Goal: Task Accomplishment & Management: Complete application form

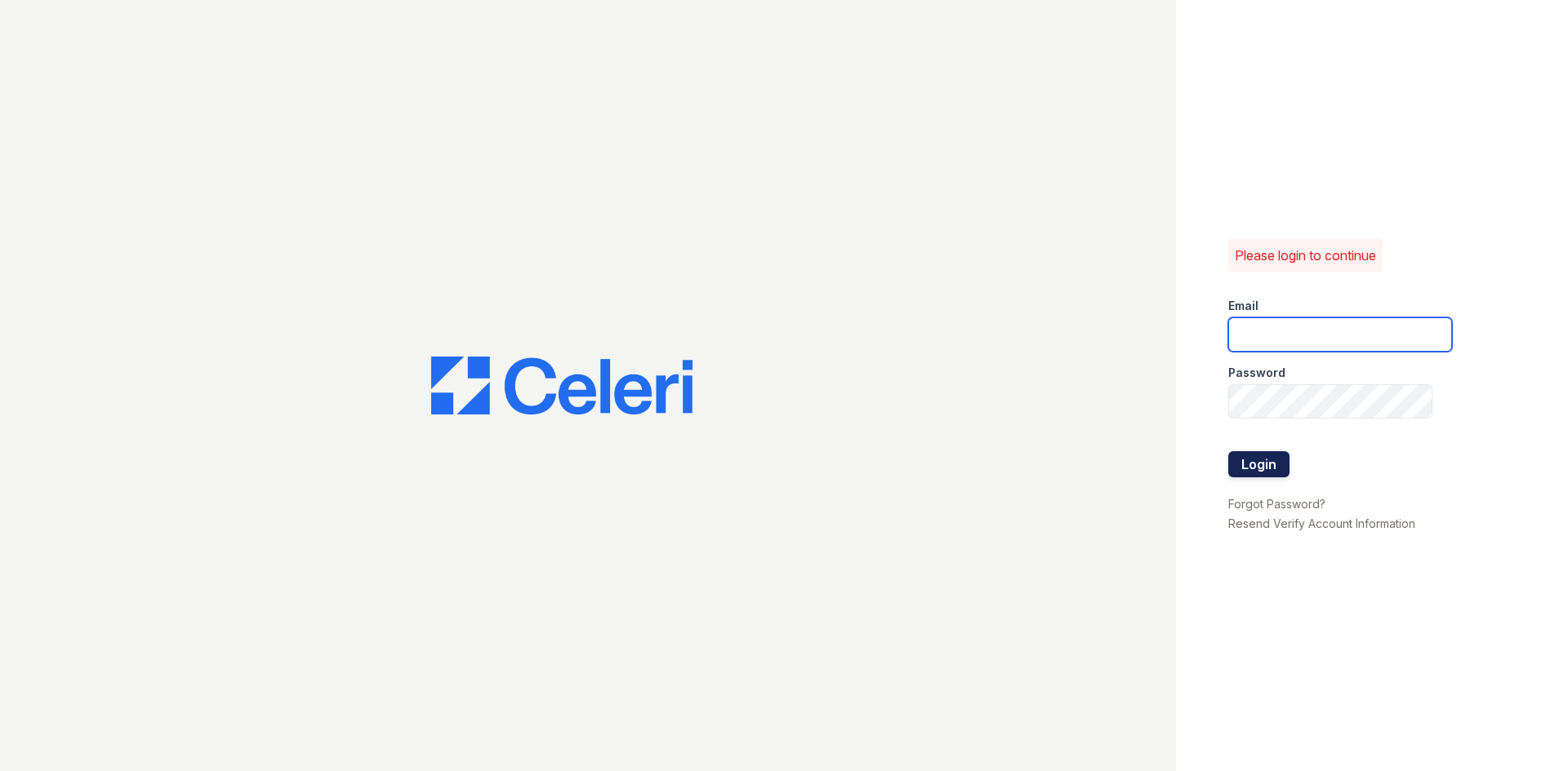
type input "[EMAIL_ADDRESS][DOMAIN_NAME]"
click at [1255, 455] on button "Login" at bounding box center [1259, 464] width 61 height 26
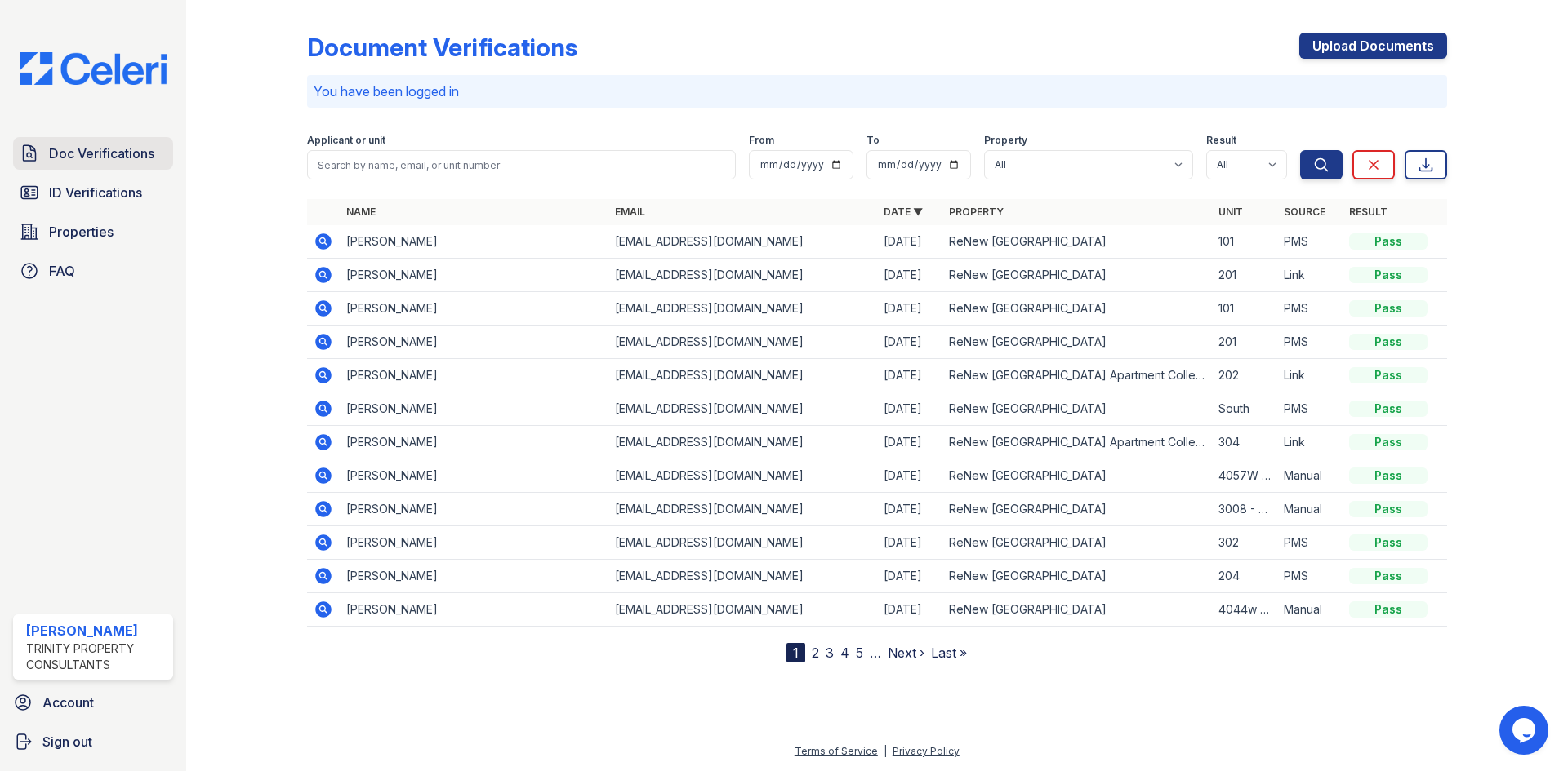
click at [134, 152] on span "Doc Verifications" at bounding box center [101, 153] width 106 height 20
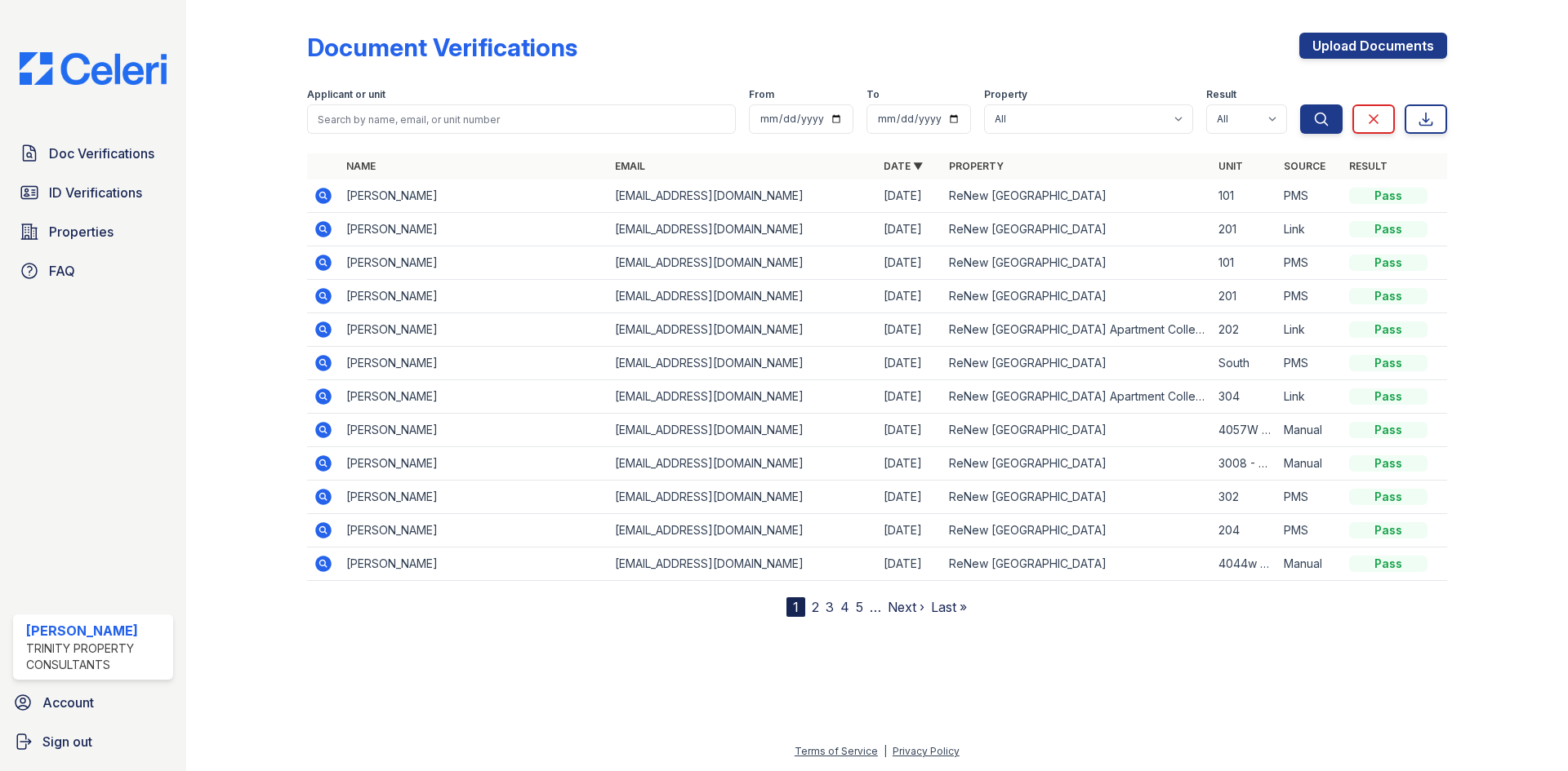
click at [408, 134] on form "Applicant or unit From To Property All ReNew [GEOGRAPHIC_DATA] Apartment Collec…" at bounding box center [877, 107] width 1140 height 65
click at [415, 120] on input "search" at bounding box center [521, 120] width 429 height 30
type input "lorenny"
click at [1300, 105] on button "Search" at bounding box center [1321, 120] width 42 height 30
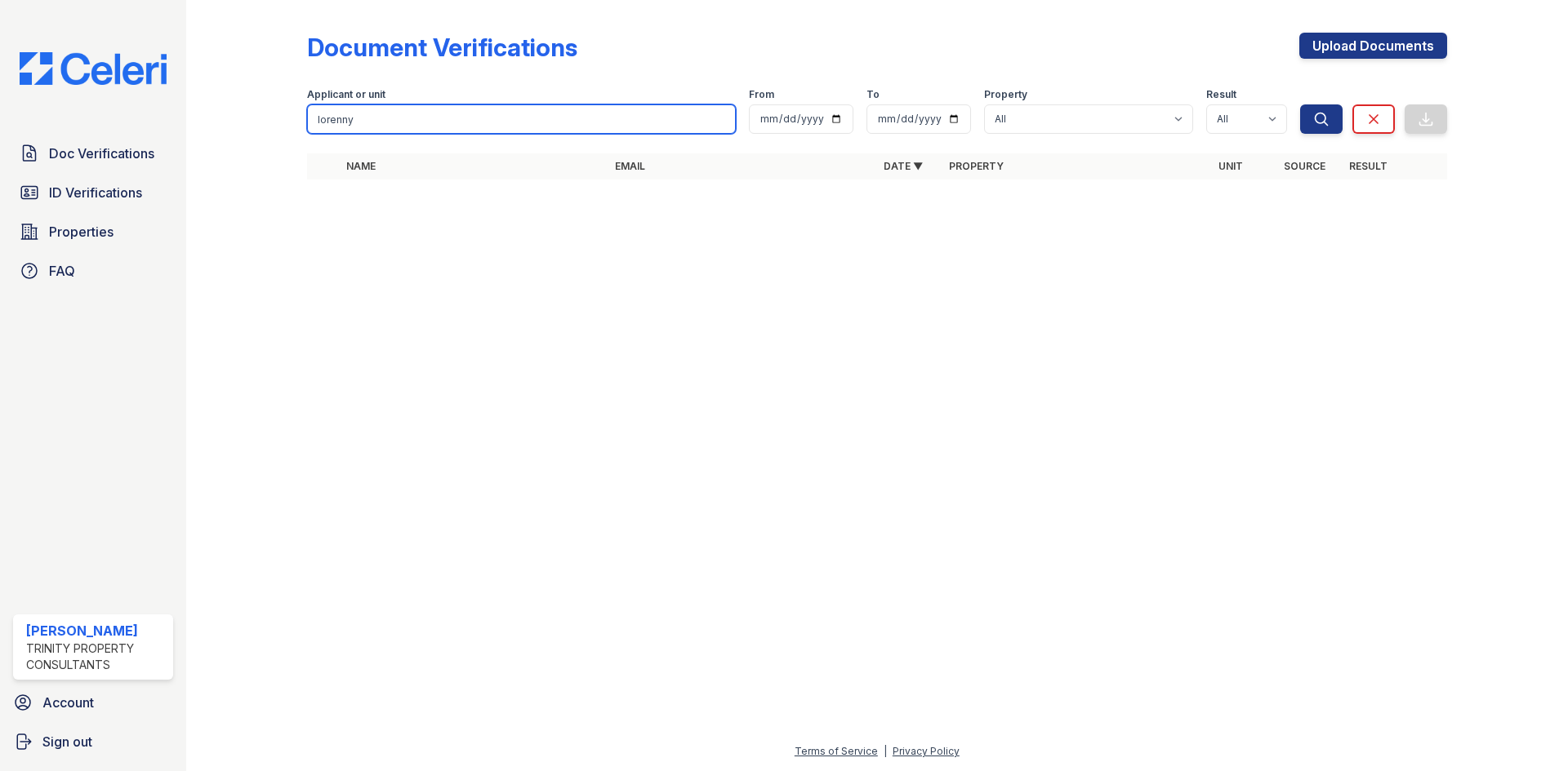
click at [357, 122] on input "lorenny" at bounding box center [521, 120] width 429 height 30
click at [473, 118] on input "lorenny" at bounding box center [521, 120] width 429 height 30
drag, startPoint x: 471, startPoint y: 119, endPoint x: 201, endPoint y: 129, distance: 270.2
click at [201, 129] on div "Document Verifications Upload Documents Filter Applicant or unit [GEOGRAPHIC_DA…" at bounding box center [877, 385] width 1382 height 771
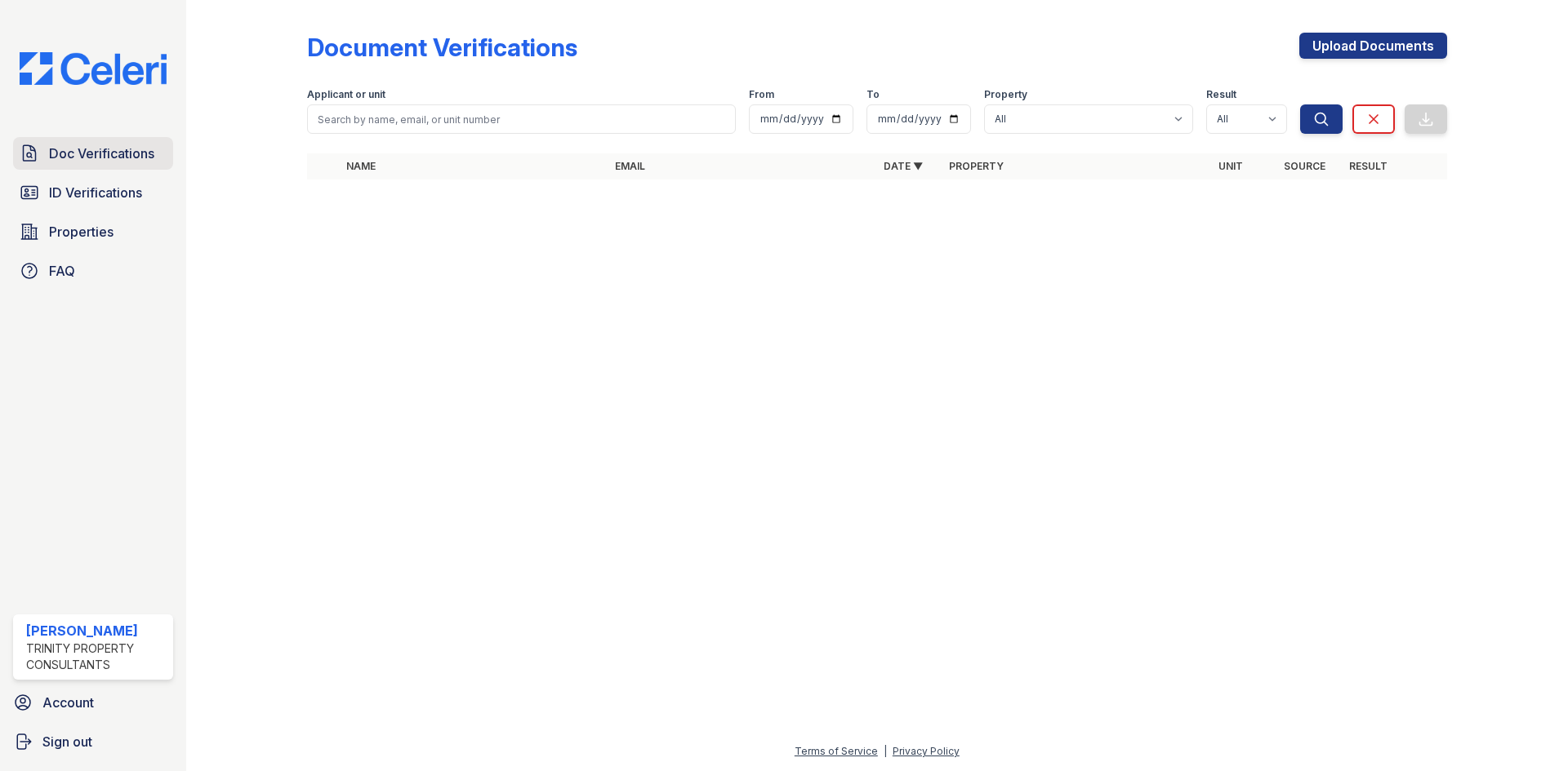
click at [119, 141] on link "Doc Verifications" at bounding box center [93, 153] width 160 height 33
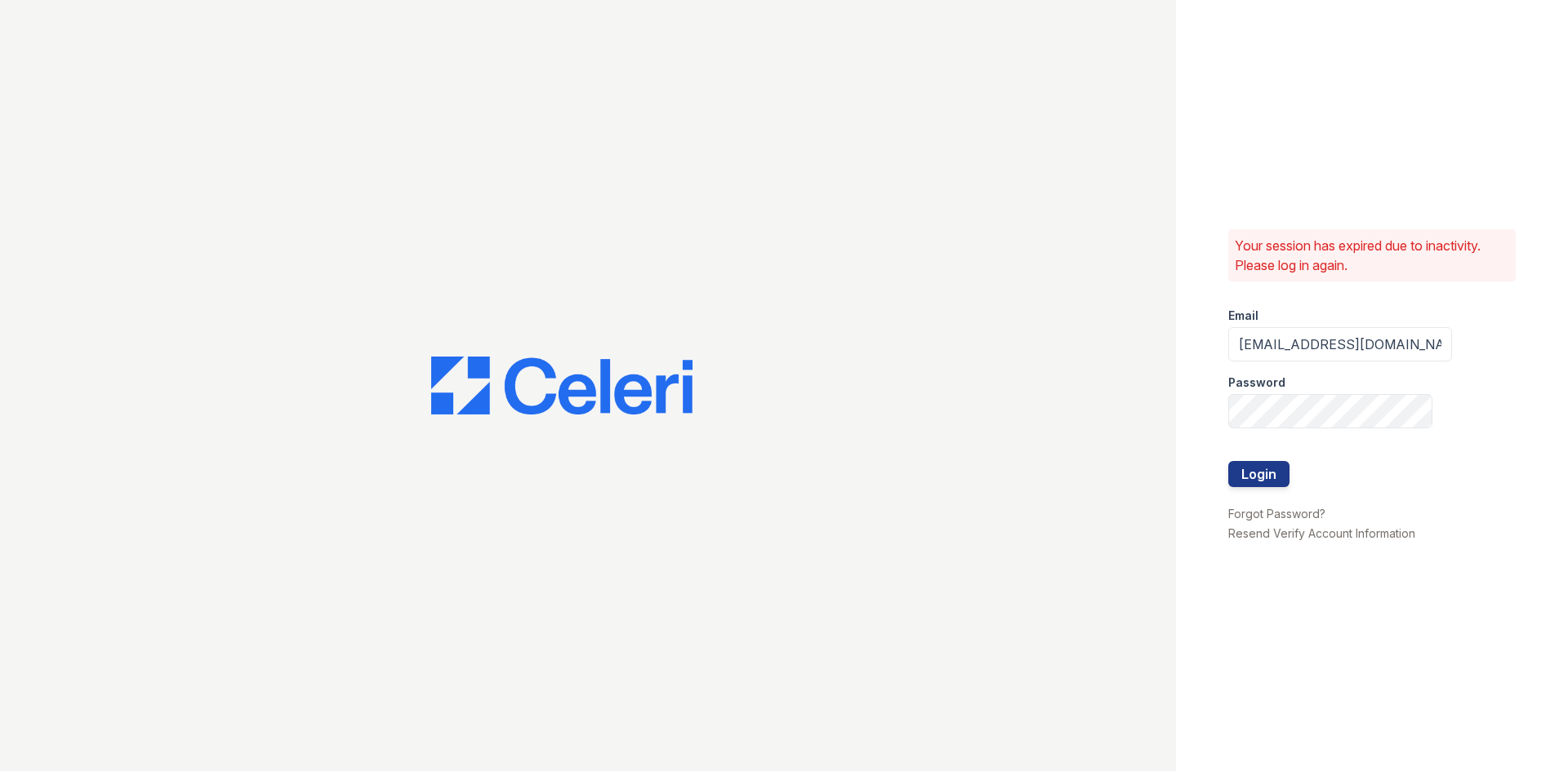
click at [435, 118] on div at bounding box center [588, 385] width 1176 height 771
click at [1241, 468] on button "Login" at bounding box center [1259, 474] width 61 height 26
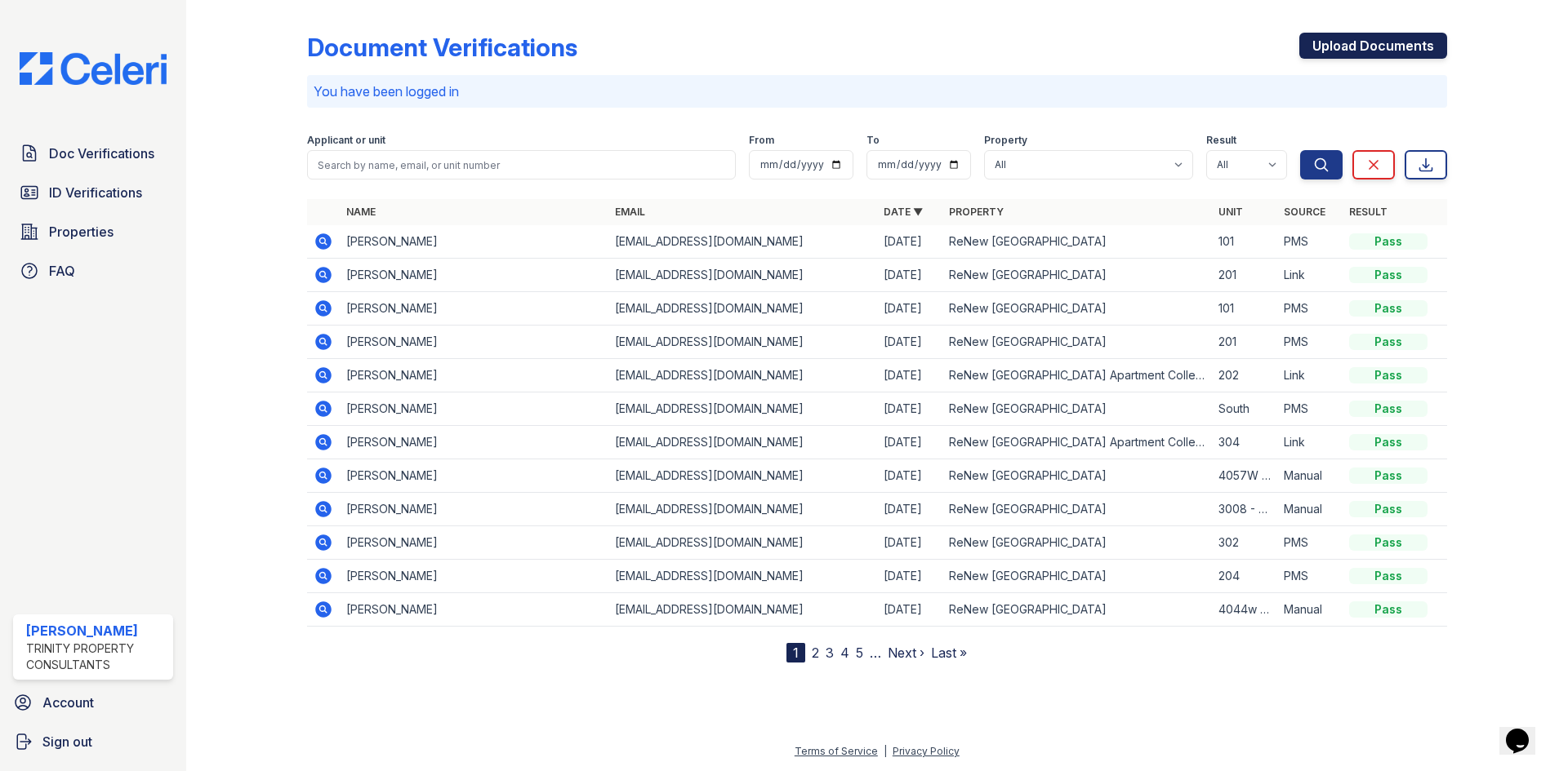
click at [1397, 47] on link "Upload Documents" at bounding box center [1373, 46] width 148 height 26
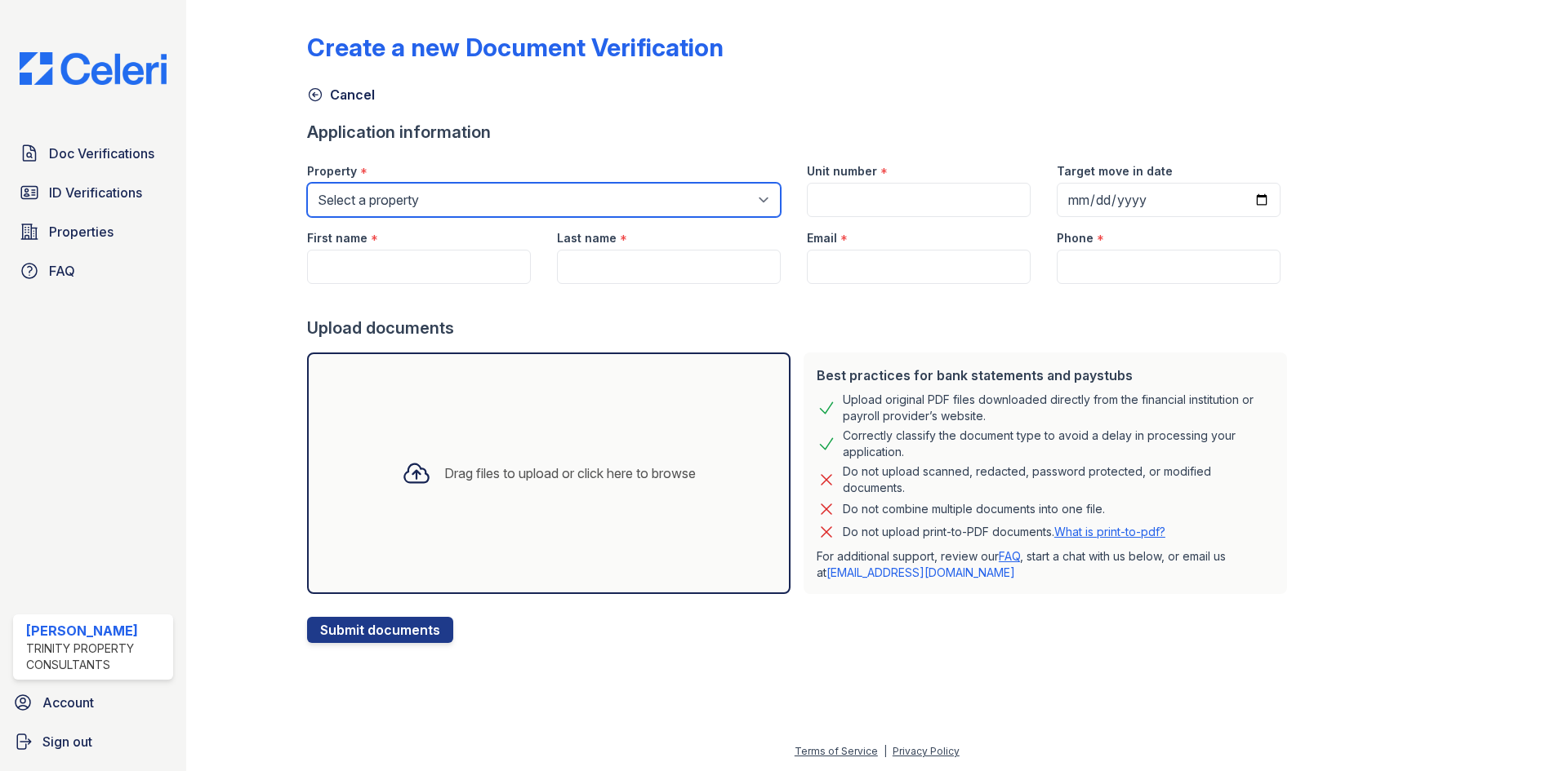
click at [394, 194] on select "Select a property ReNew Woodland Ranch Apartment Collection ReNew Woodland Ranc…" at bounding box center [544, 200] width 473 height 35
select select "3958"
click at [307, 183] on select "Select a property ReNew Woodland Ranch Apartment Collection ReNew Woodland Ranc…" at bounding box center [544, 200] width 473 height 35
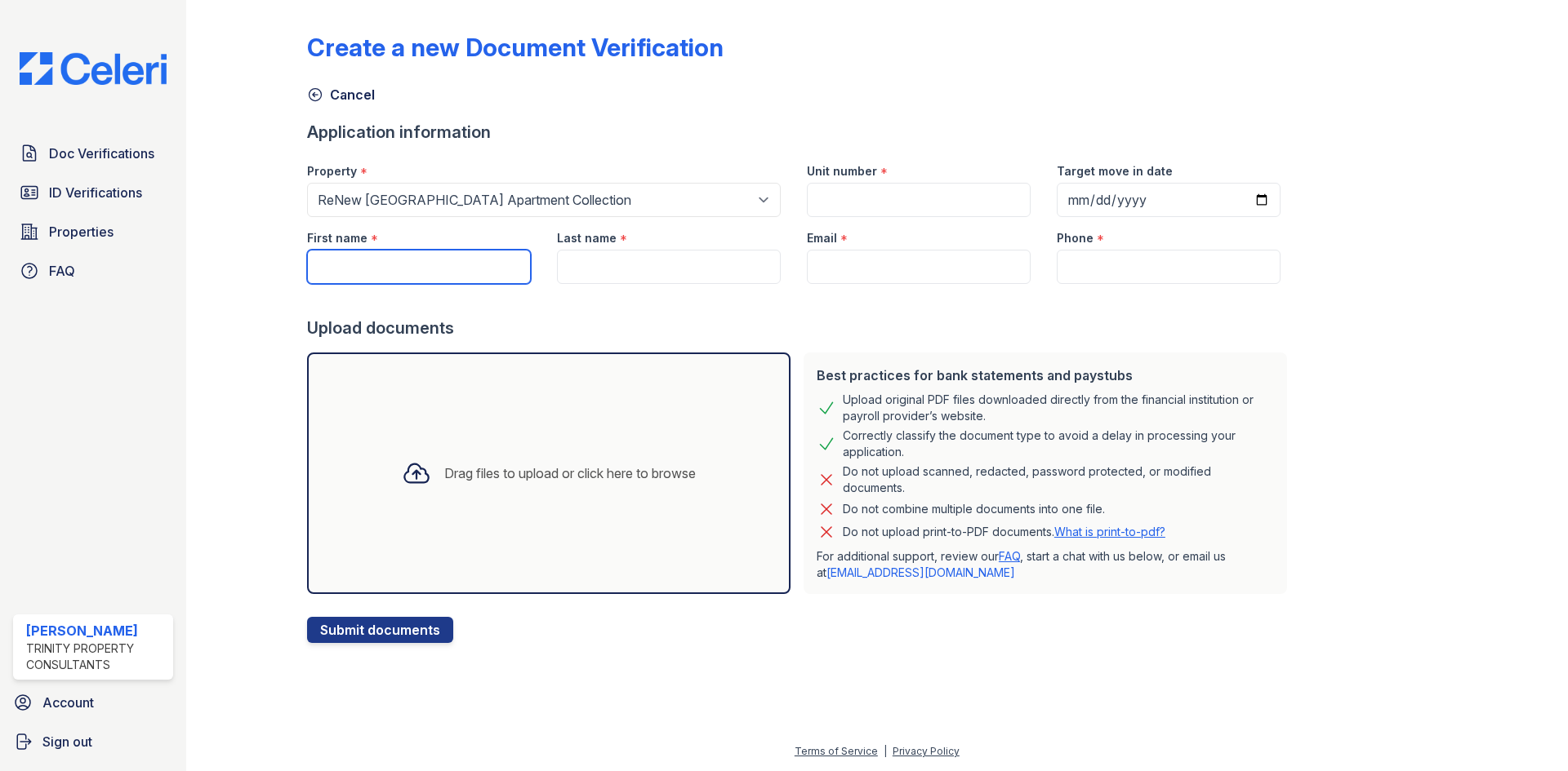
click at [370, 280] on input "First name" at bounding box center [418, 267] width 224 height 35
type input "Lorenny"
click at [567, 266] on input "Last name" at bounding box center [668, 267] width 224 height 35
type input "Castillo"
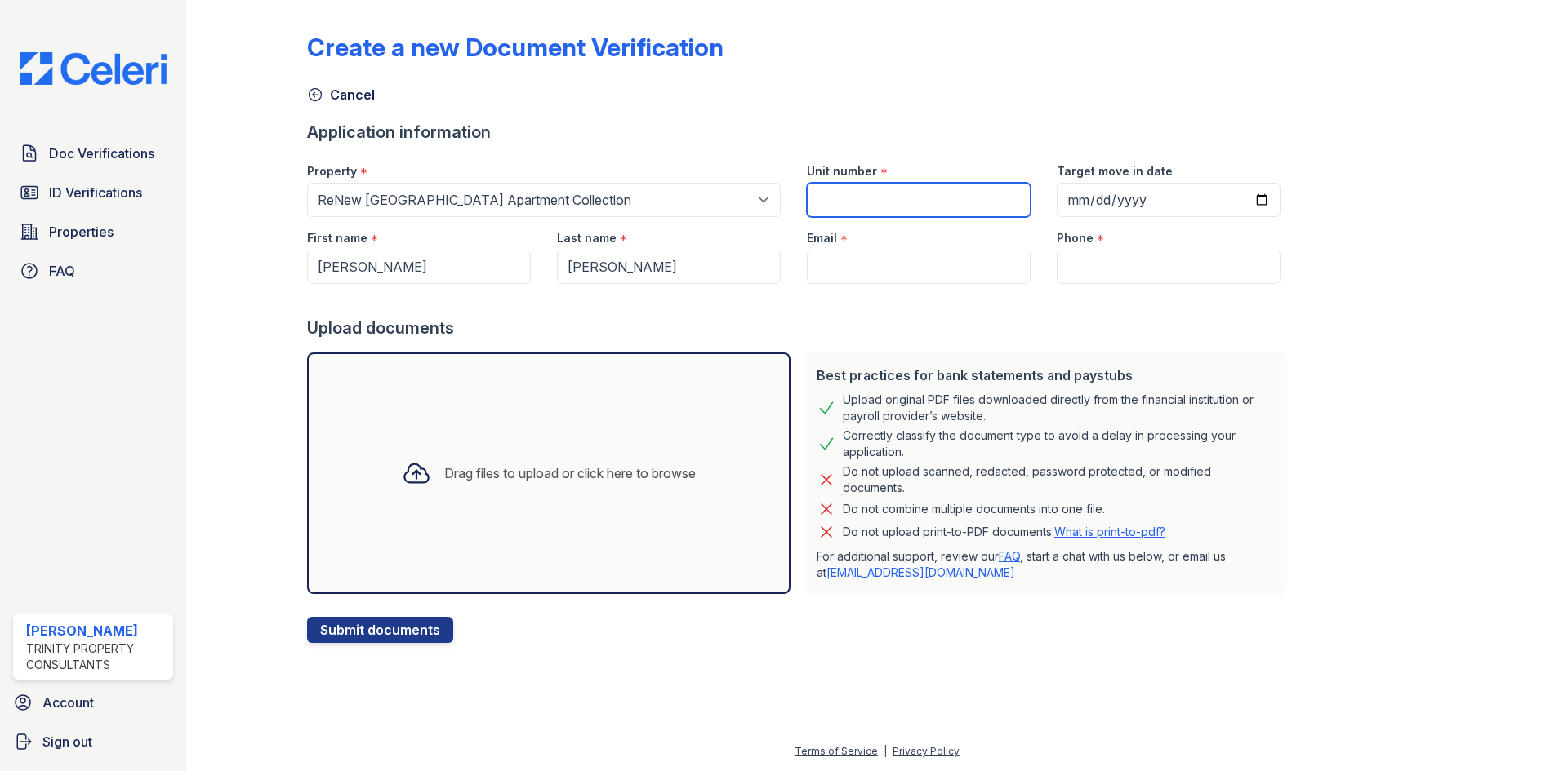
click at [836, 208] on input "Unit number" at bounding box center [918, 200] width 224 height 35
type input "3344P-304"
click at [1081, 208] on input "Target move in date" at bounding box center [1168, 200] width 224 height 35
click at [1072, 204] on input "Target move in date" at bounding box center [1168, 200] width 224 height 35
click at [1063, 201] on input "Target move in date" at bounding box center [1168, 200] width 224 height 35
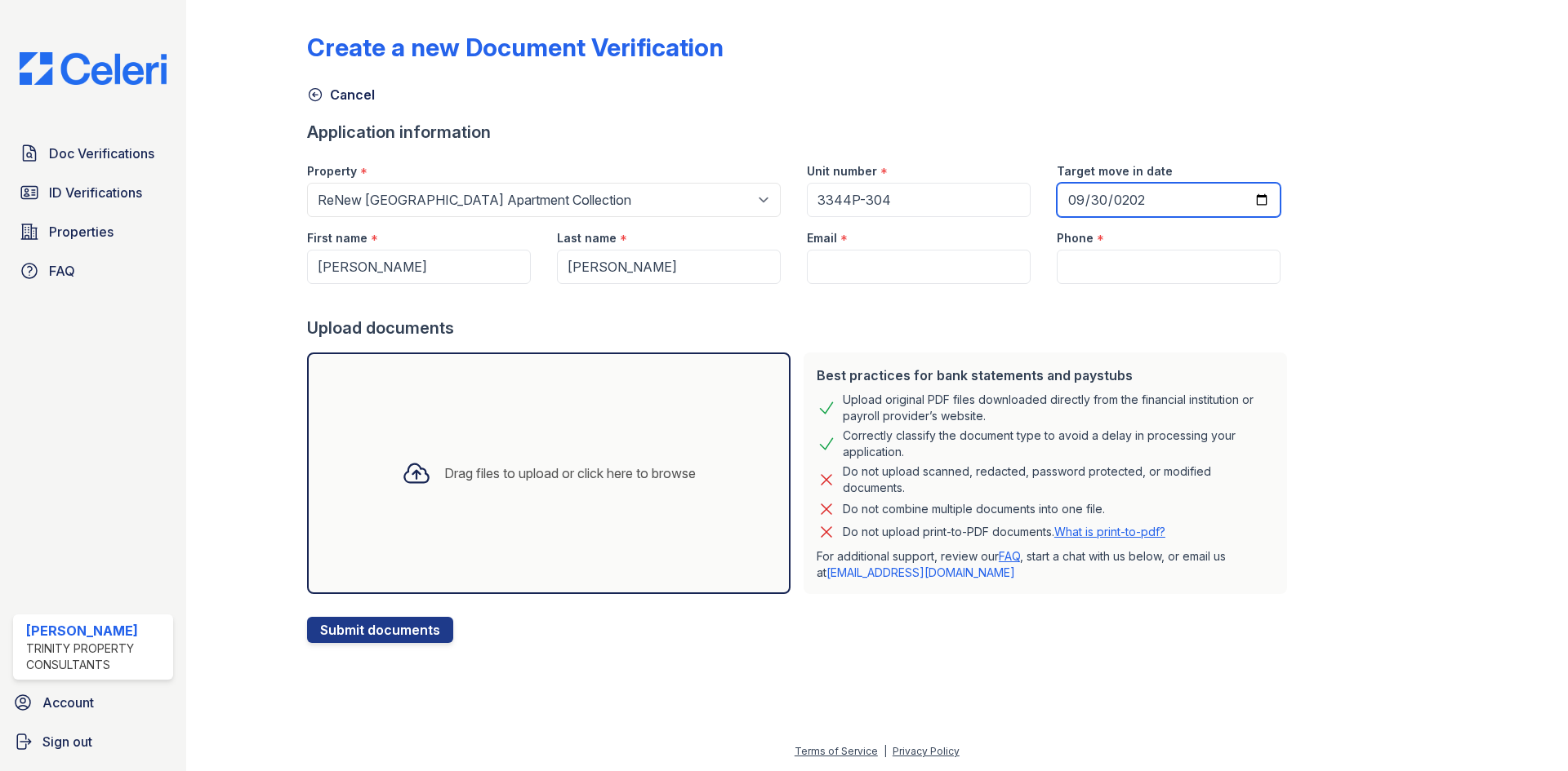
type input "2025-09-30"
drag, startPoint x: 869, startPoint y: 270, endPoint x: 857, endPoint y: 271, distance: 12.0
click at [869, 270] on input "Email" at bounding box center [918, 267] width 224 height 35
type input "castillolorenny6@gmail.com"
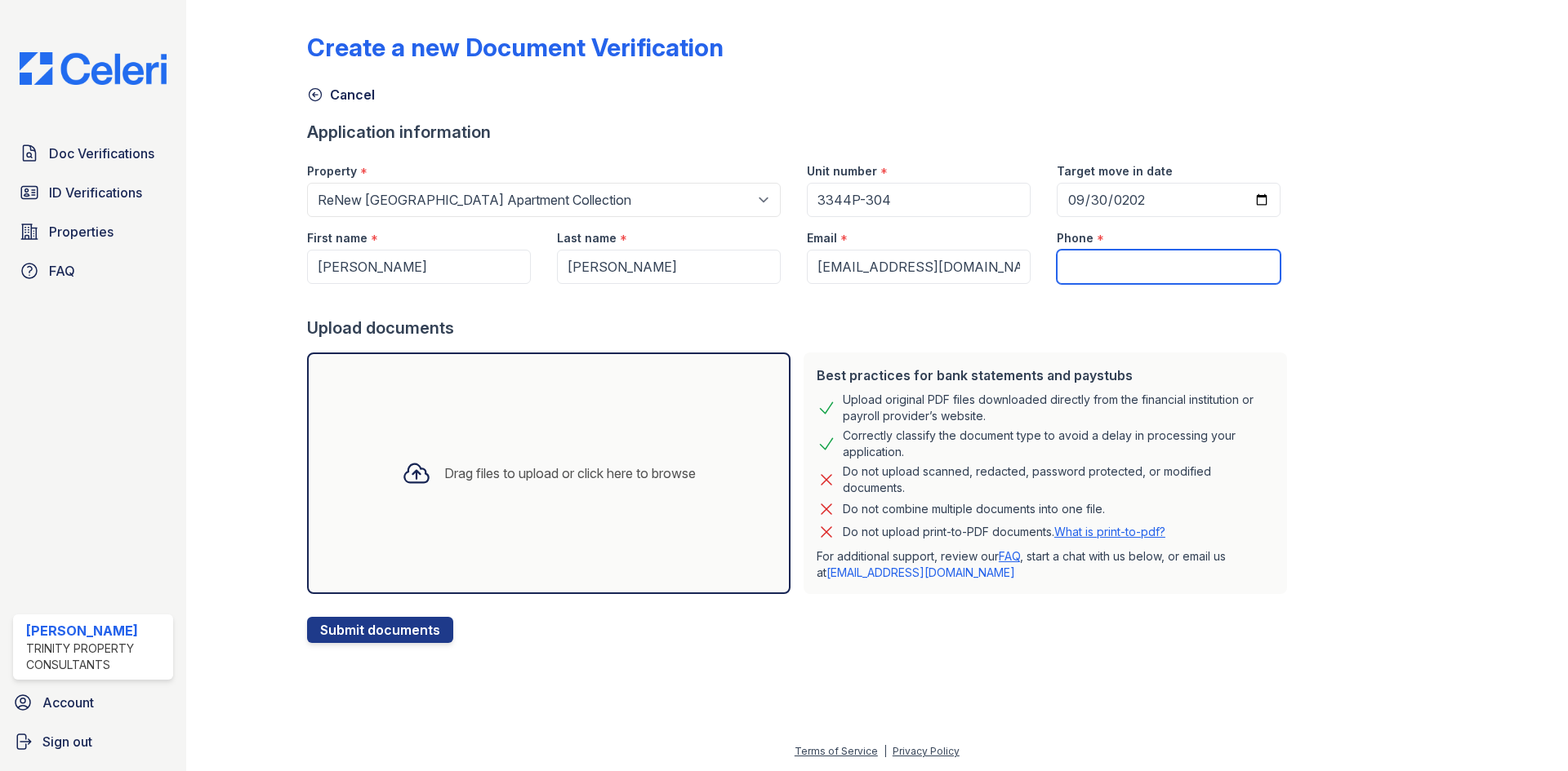
click at [1063, 268] on input "Phone" at bounding box center [1168, 267] width 224 height 35
type input "3477422339"
click at [322, 622] on button "Submit documents" at bounding box center [379, 630] width 146 height 26
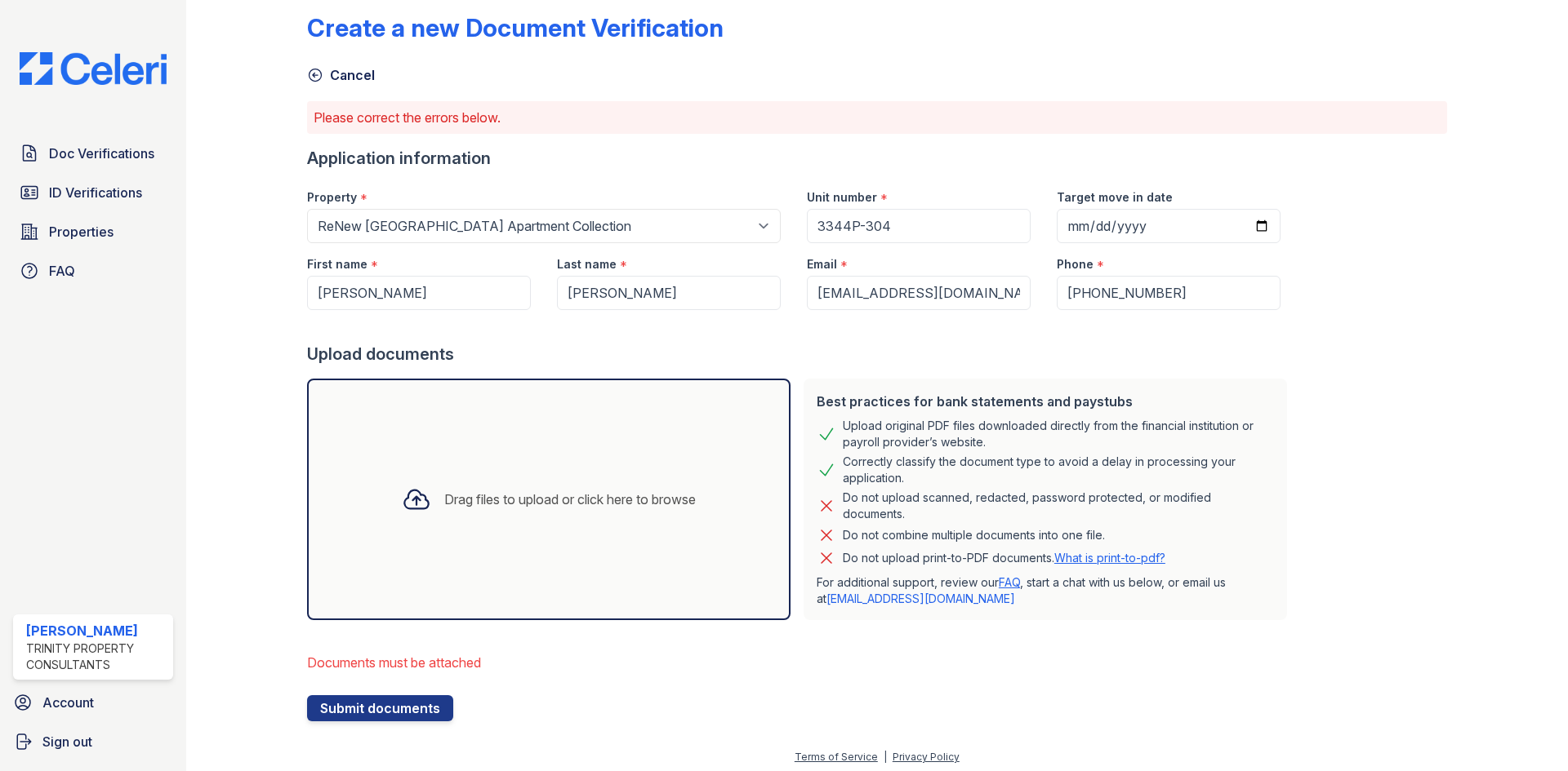
scroll to position [26, 0]
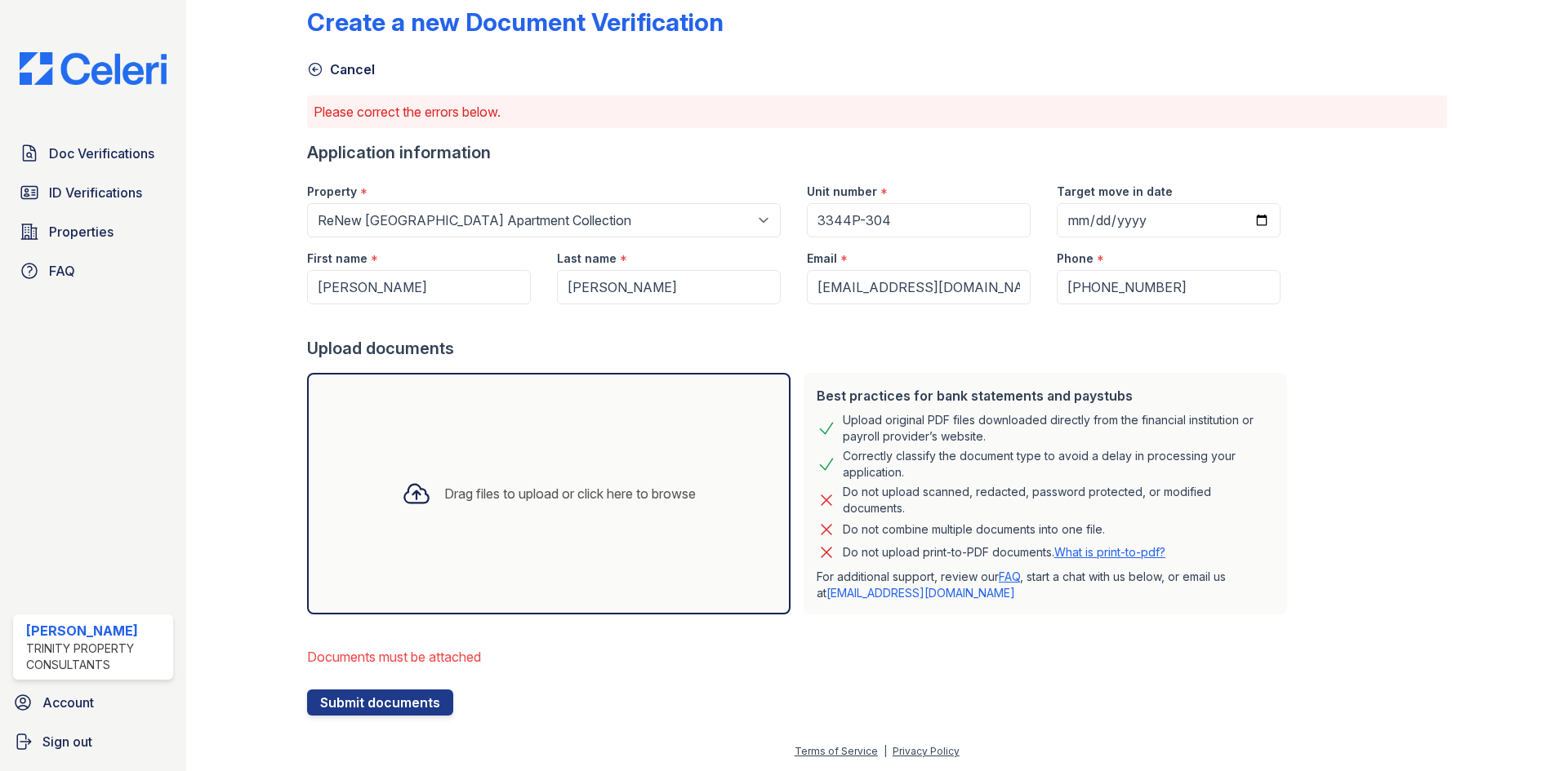
click at [429, 511] on div "Drag files to upload or click here to browse" at bounding box center [549, 493] width 320 height 55
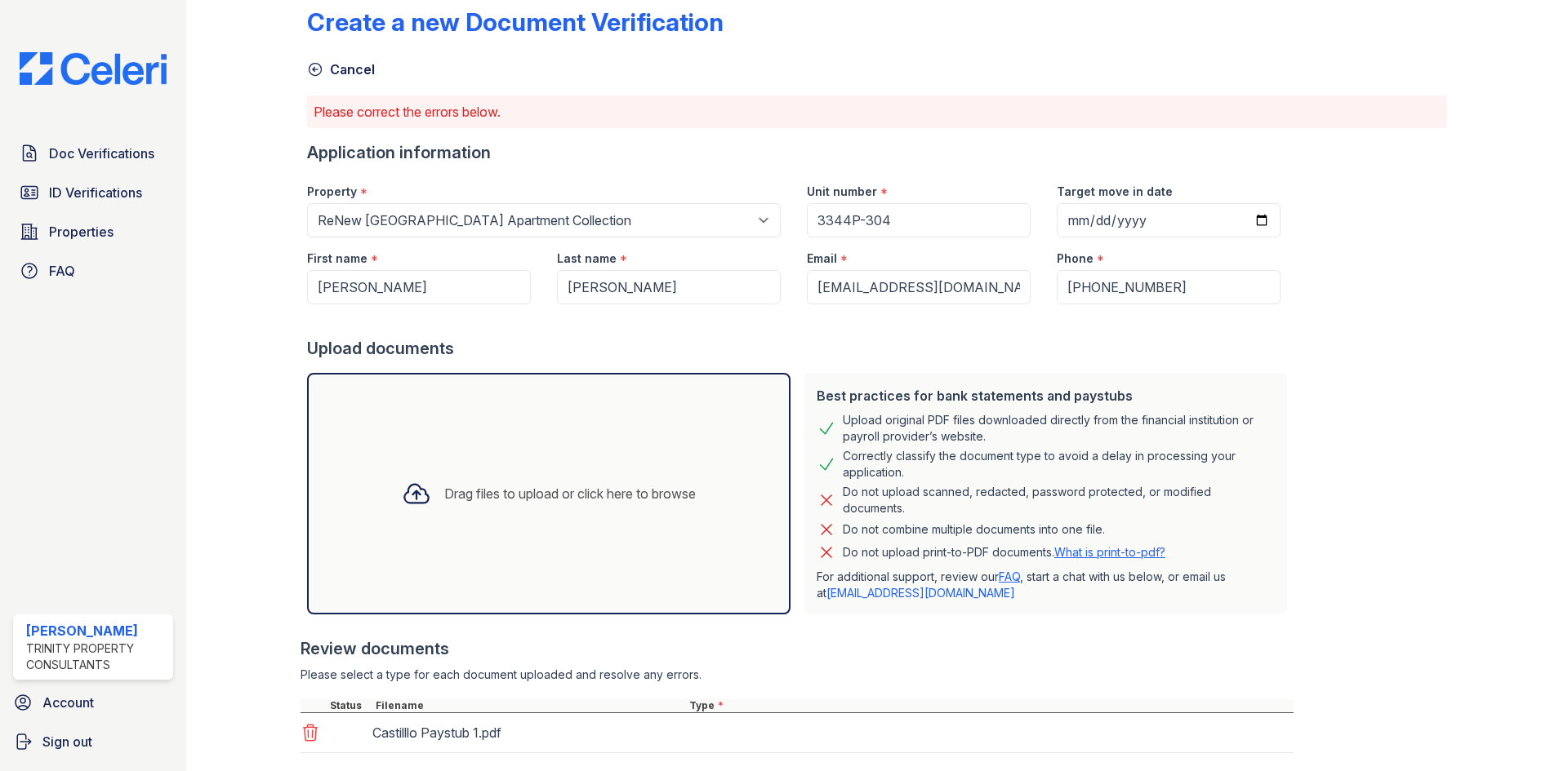
click at [462, 488] on div "Drag files to upload or click here to browse" at bounding box center [570, 494] width 252 height 20
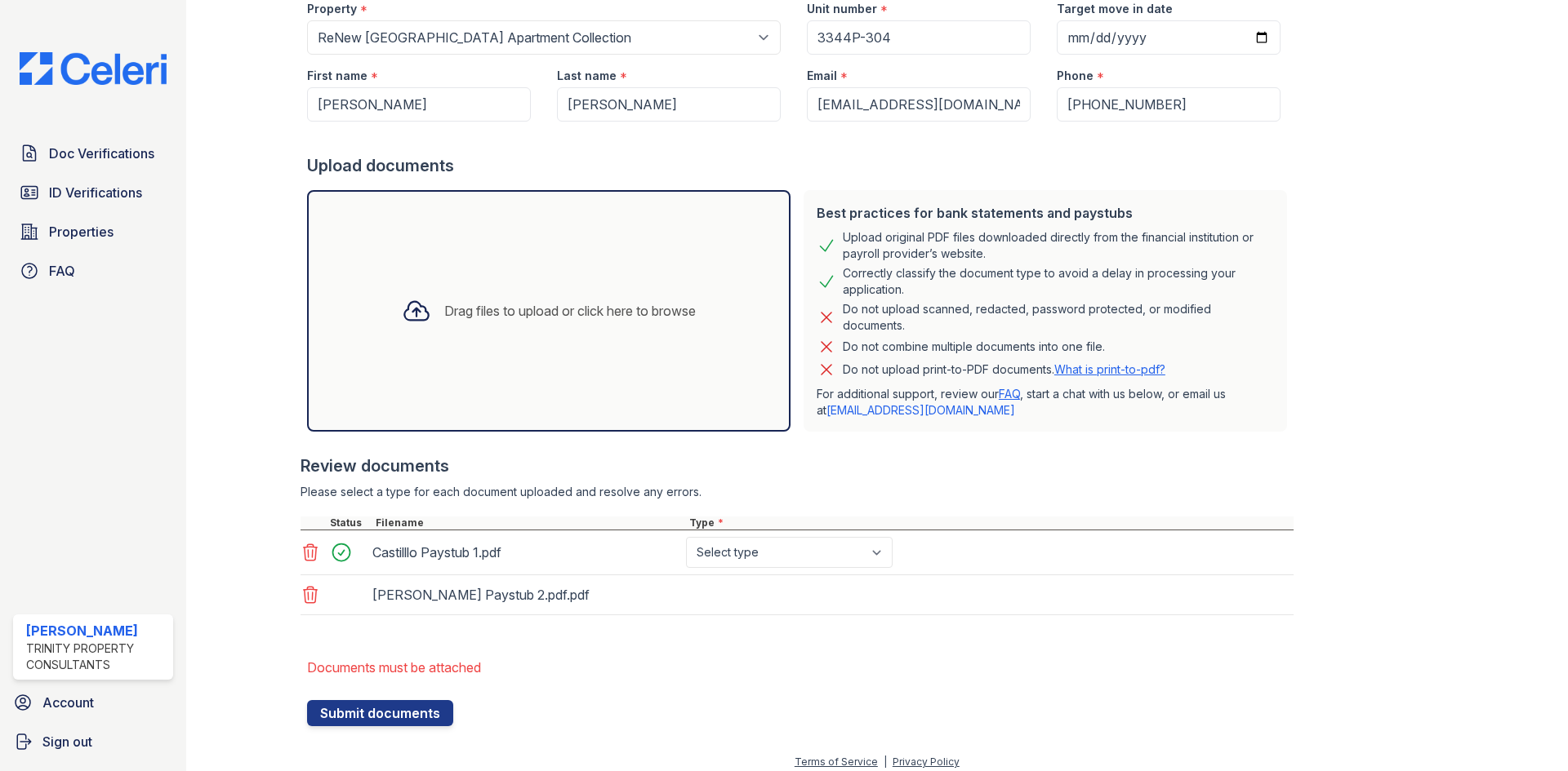
scroll to position [219, 0]
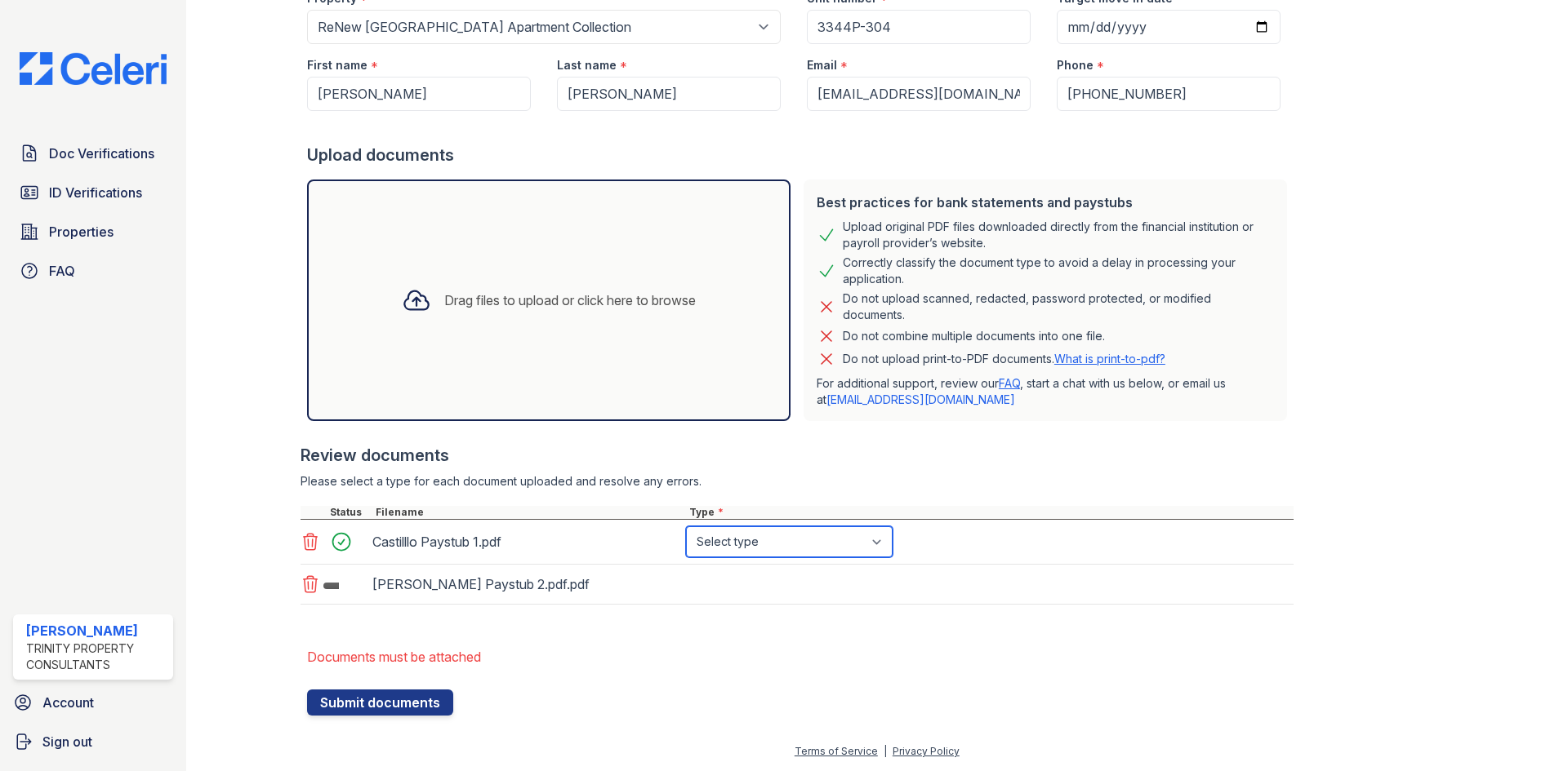
click at [734, 538] on select "Select type Paystub Bank Statement Offer Letter Tax Documents Benefit Award Let…" at bounding box center [789, 543] width 206 height 31
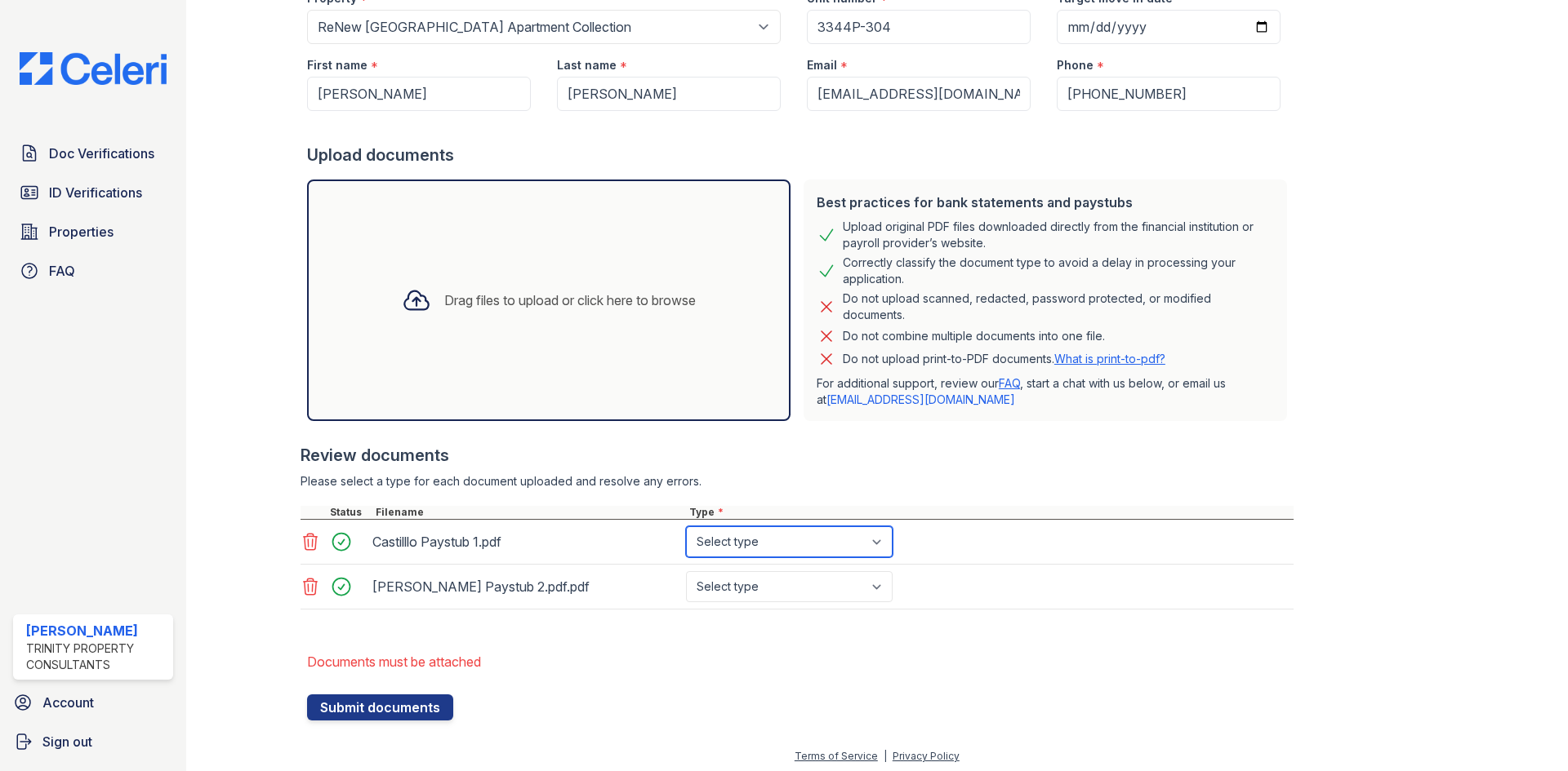
select select "paystub"
click at [686, 527] on select "Select type Paystub Bank Statement Offer Letter Tax Documents Benefit Award Let…" at bounding box center [789, 543] width 206 height 31
click at [730, 595] on select "Select type Paystub Bank Statement Offer Letter Tax Documents Benefit Award Let…" at bounding box center [789, 587] width 206 height 31
select select "paystub"
click at [686, 571] on select "Select type Paystub Bank Statement Offer Letter Tax Documents Benefit Award Let…" at bounding box center [789, 587] width 206 height 31
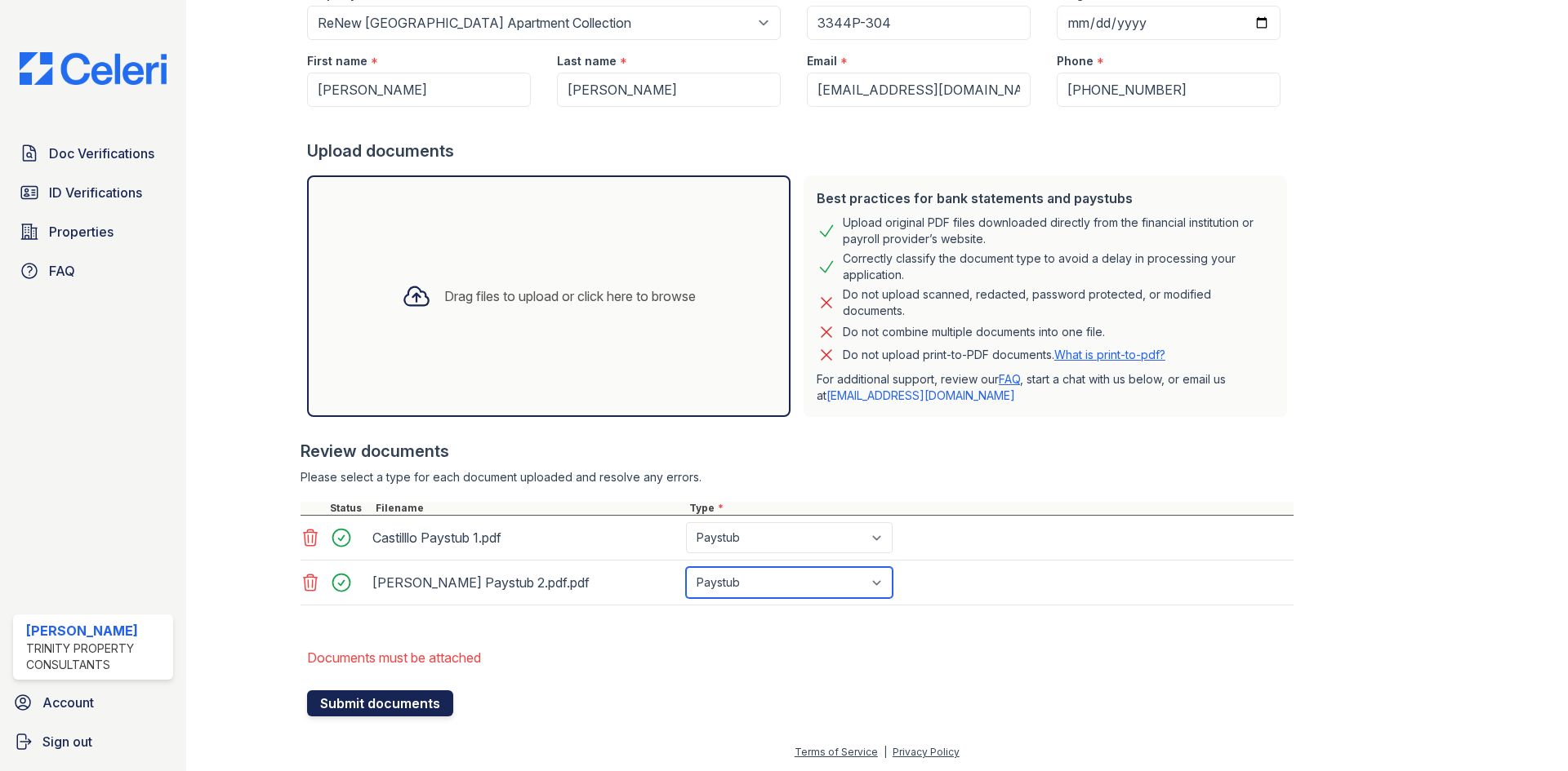
scroll to position [223, 0]
click at [358, 700] on button "Submit documents" at bounding box center [379, 703] width 146 height 26
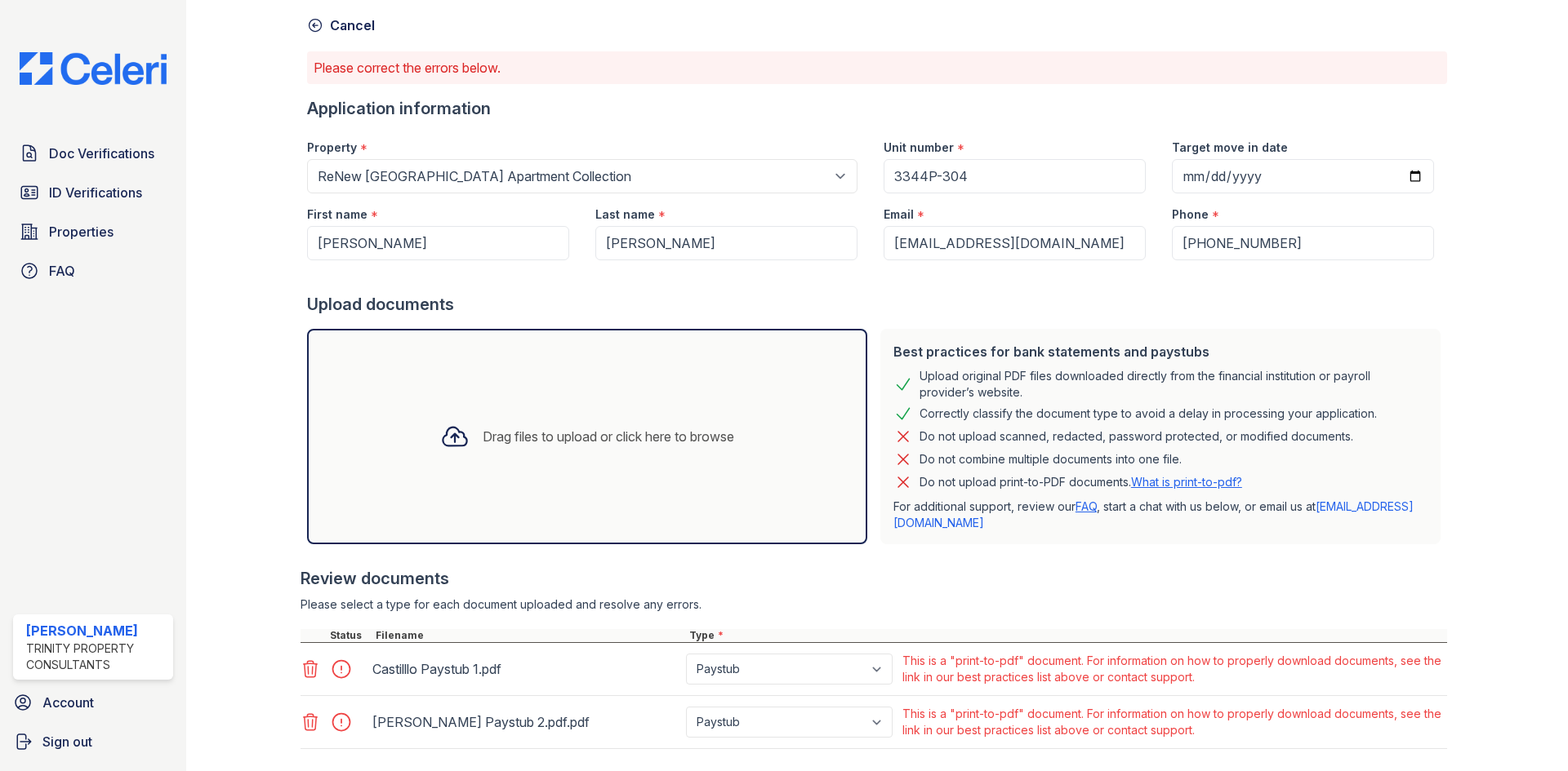
scroll to position [0, 0]
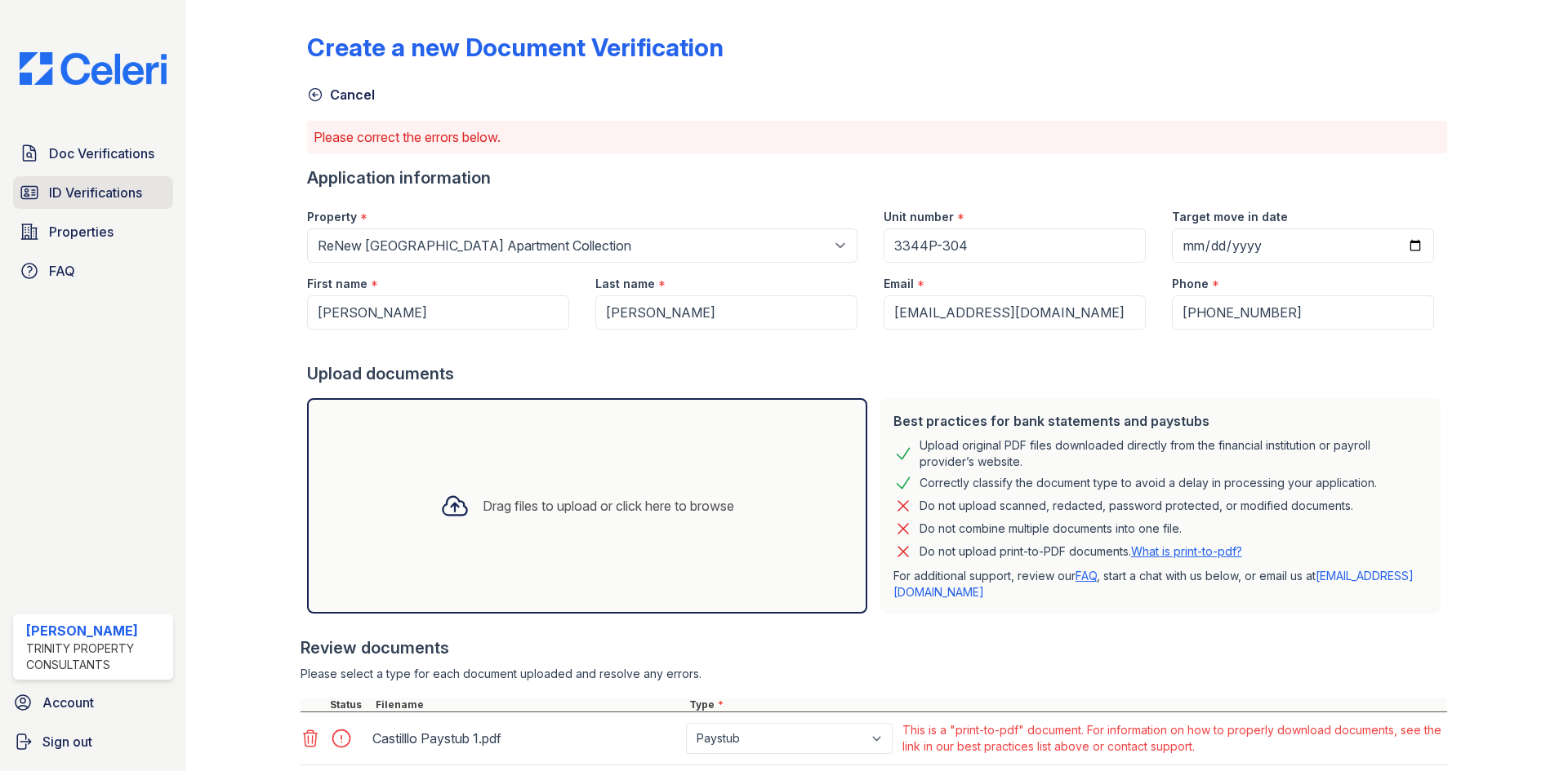
click at [51, 186] on span "ID Verifications" at bounding box center [95, 193] width 93 height 20
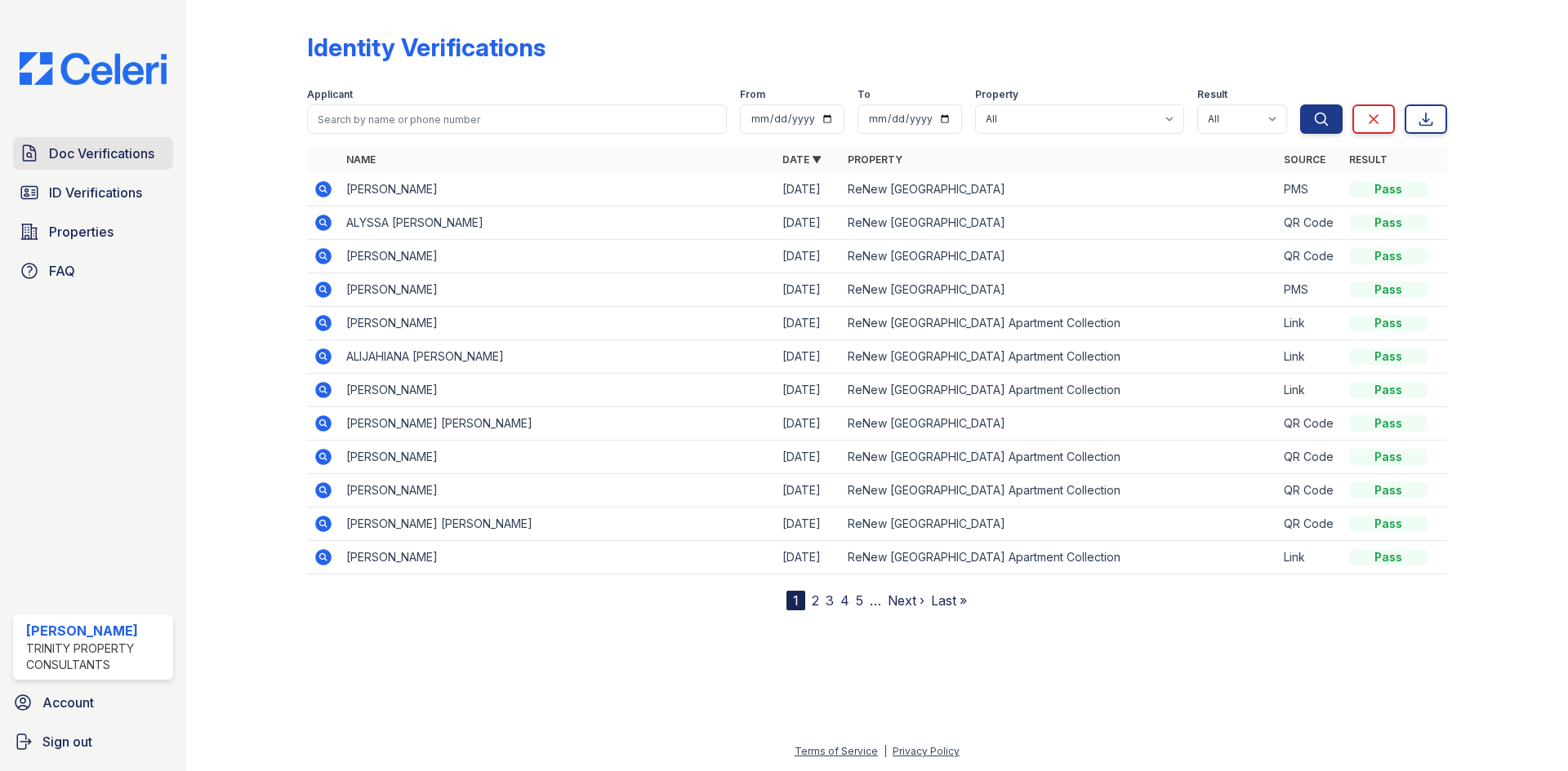
click at [68, 162] on span "Doc Verifications" at bounding box center [101, 153] width 106 height 20
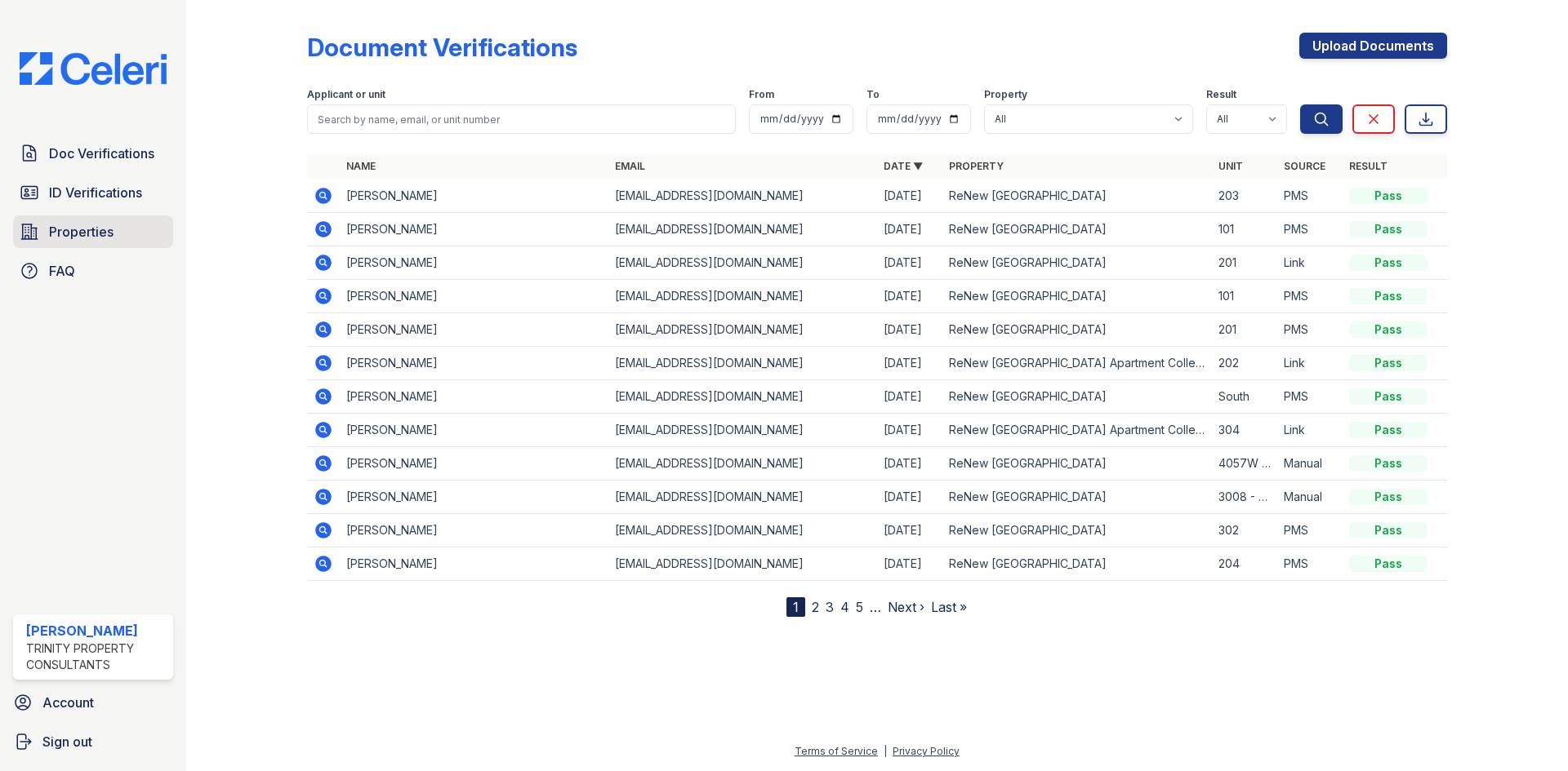
click at [109, 237] on span "Properties" at bounding box center [81, 232] width 64 height 20
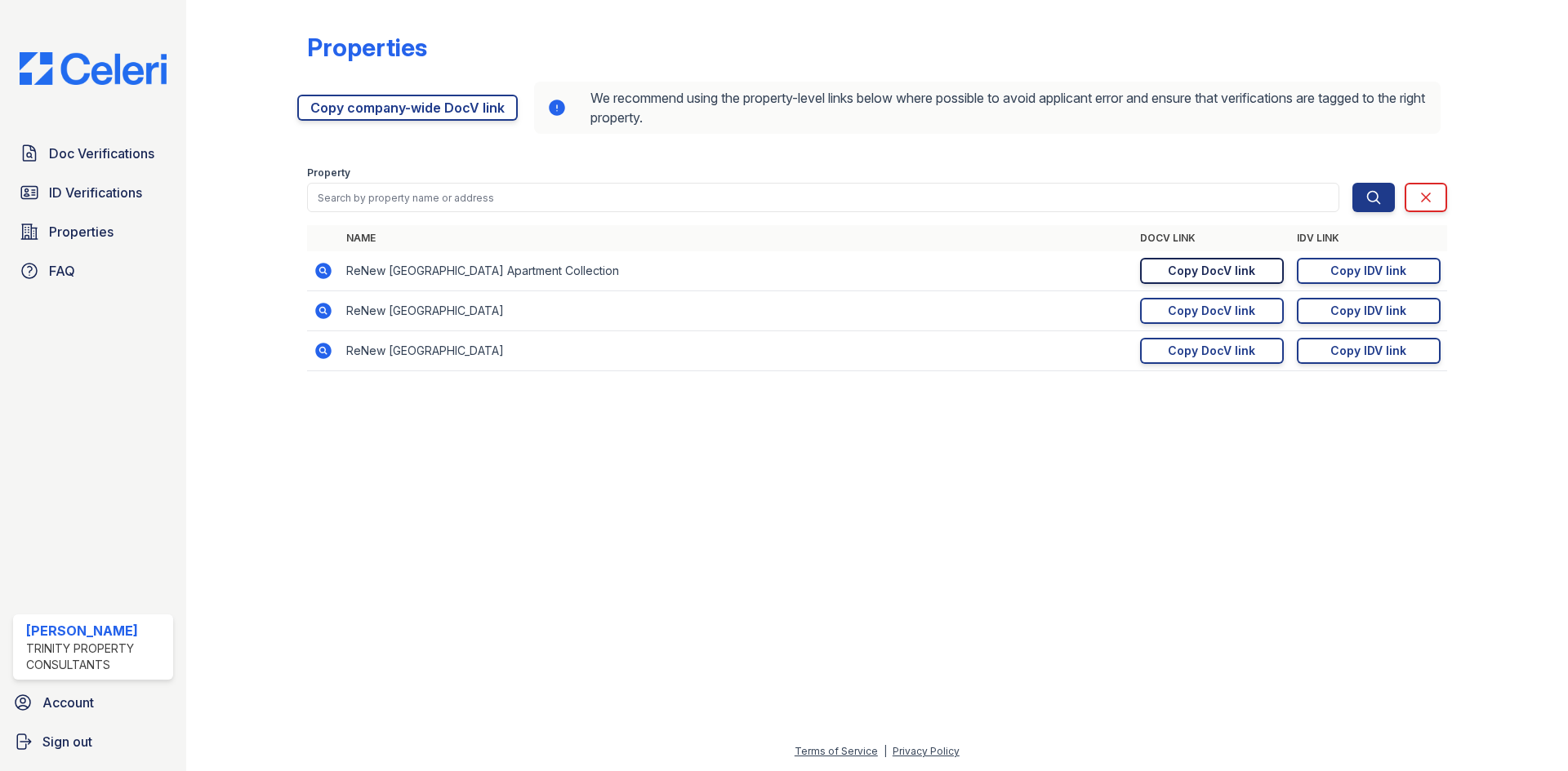
click at [1238, 280] on link "Copy DocV link Copy link" at bounding box center [1212, 271] width 144 height 26
click at [65, 160] on span "Doc Verifications" at bounding box center [101, 153] width 106 height 20
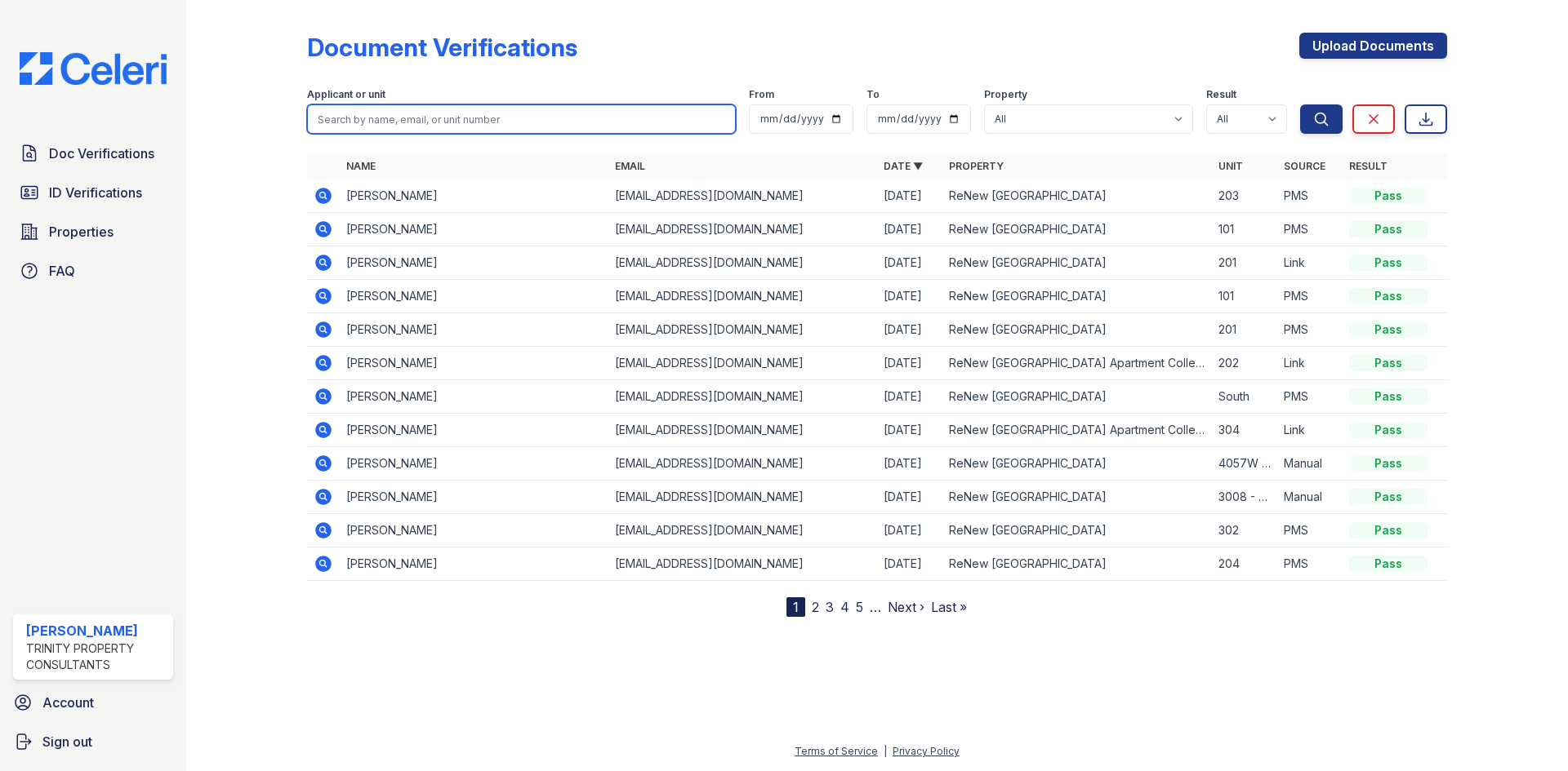
click at [379, 129] on input "search" at bounding box center [521, 120] width 429 height 30
type input "lorenny"
click at [1300, 105] on button "Search" at bounding box center [1321, 120] width 42 height 30
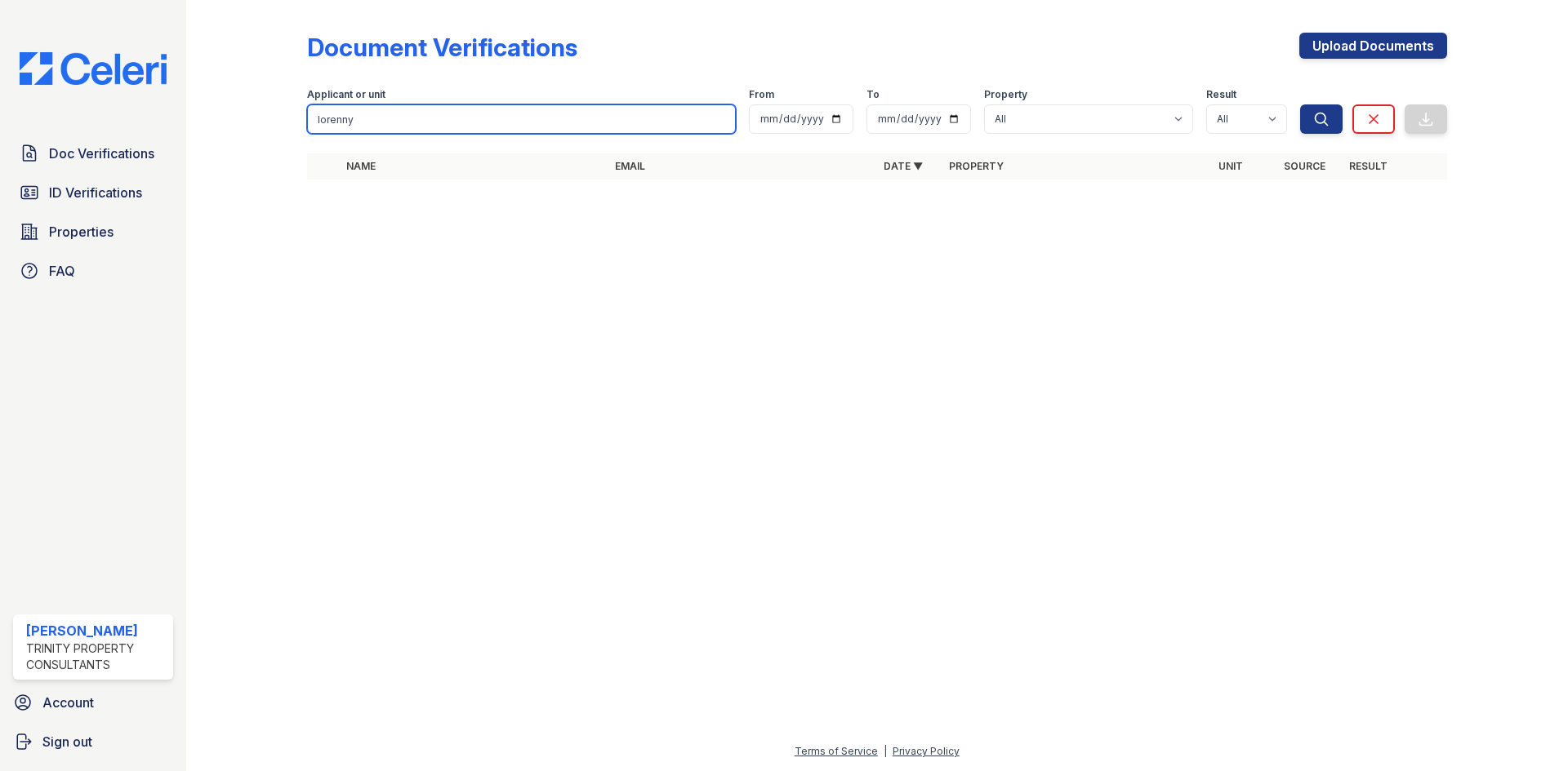
click at [379, 129] on input "lorenny" at bounding box center [521, 120] width 429 height 30
drag, startPoint x: 379, startPoint y: 125, endPoint x: 315, endPoint y: 113, distance: 65.1
click at [316, 113] on input "lorenny" at bounding box center [521, 120] width 429 height 30
type input "castillo"
click at [1300, 105] on button "Search" at bounding box center [1321, 120] width 42 height 30
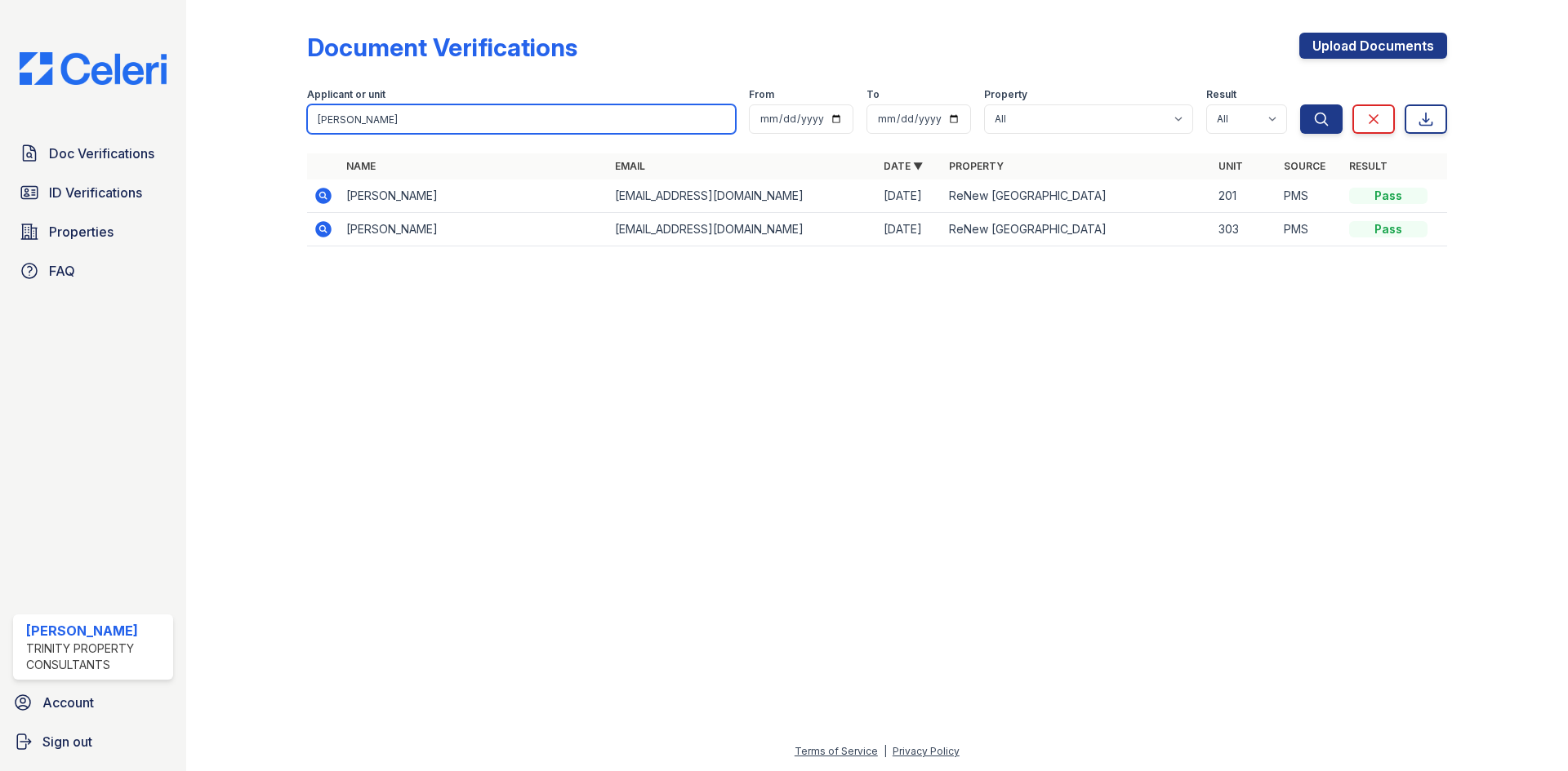
click at [723, 120] on input "castillo" at bounding box center [521, 120] width 429 height 30
click at [723, 121] on input "castillo" at bounding box center [521, 120] width 429 height 30
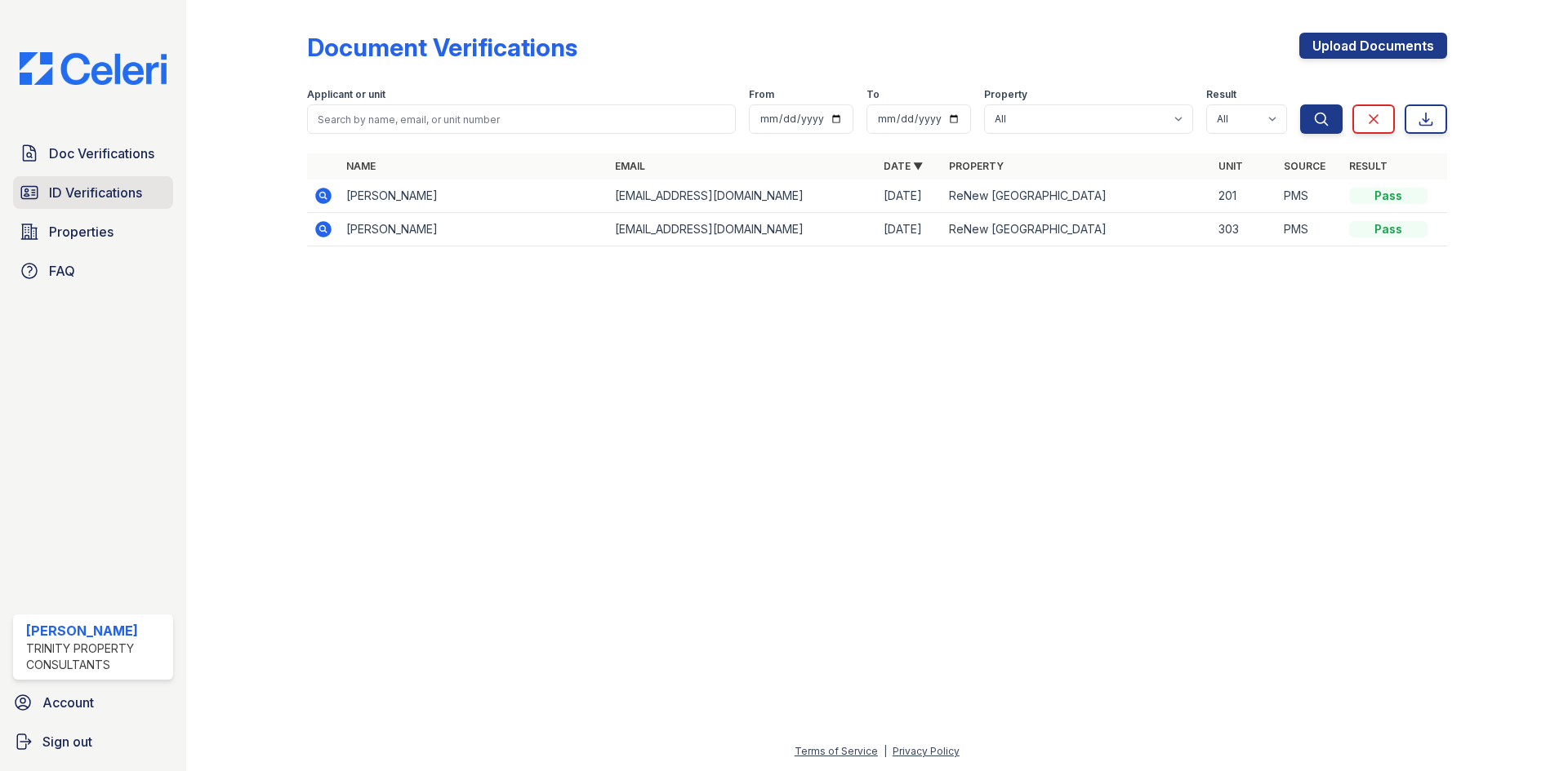
click at [110, 194] on span "ID Verifications" at bounding box center [95, 193] width 93 height 20
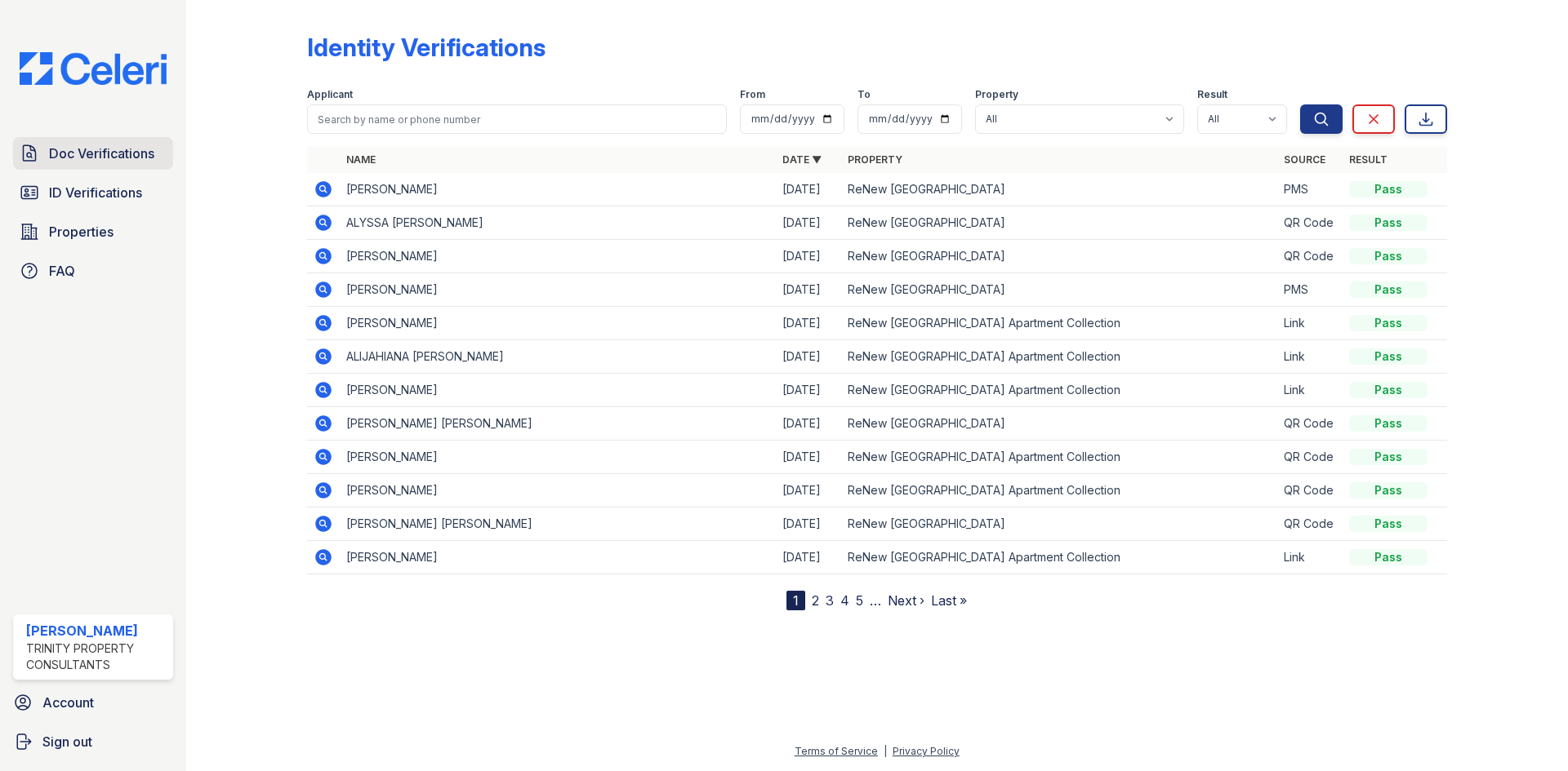
click at [127, 152] on span "Doc Verifications" at bounding box center [101, 153] width 106 height 20
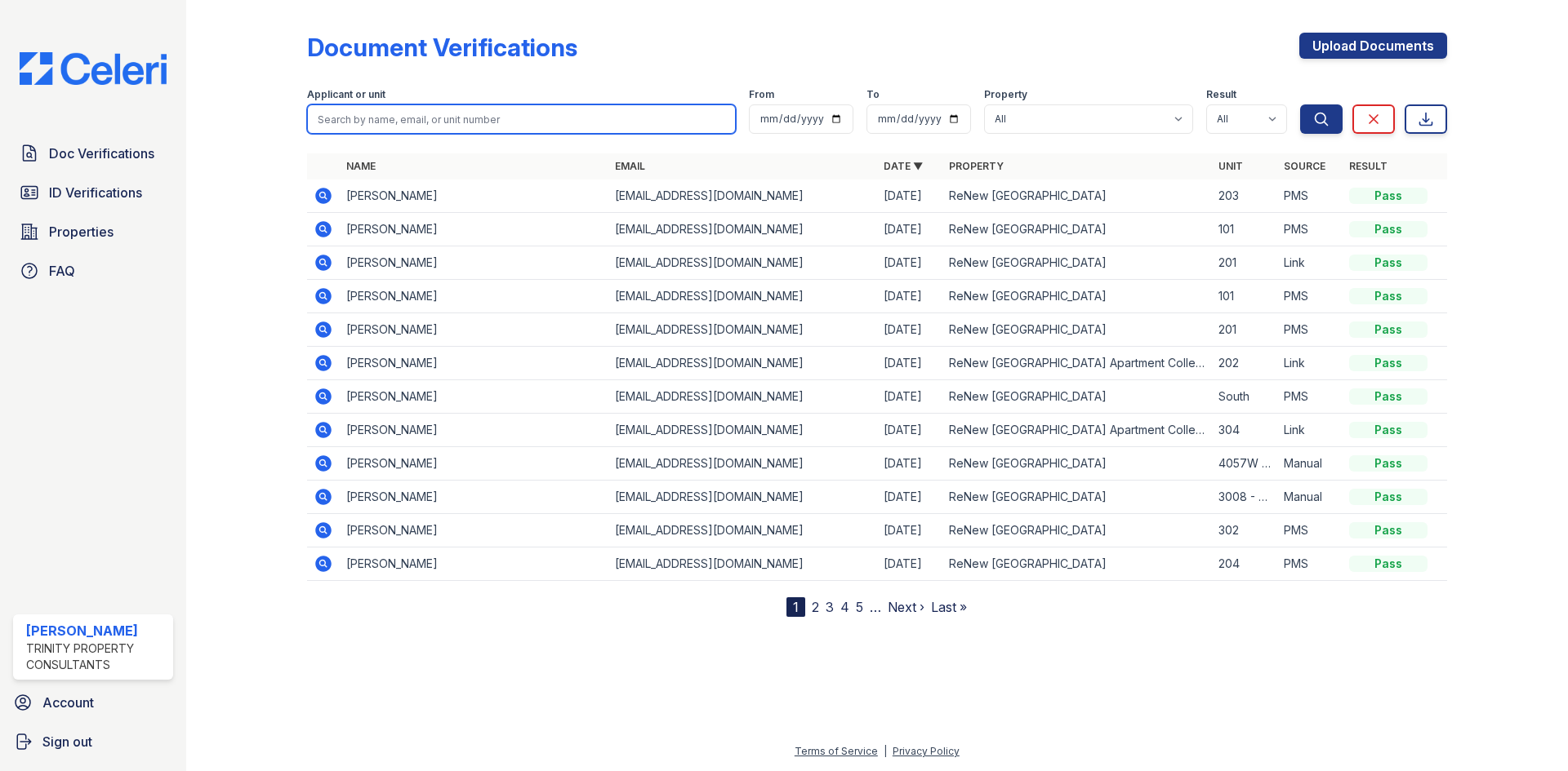
click at [399, 121] on input "search" at bounding box center [521, 120] width 429 height 30
type input "lorenny"
click at [1300, 105] on button "Search" at bounding box center [1321, 120] width 42 height 30
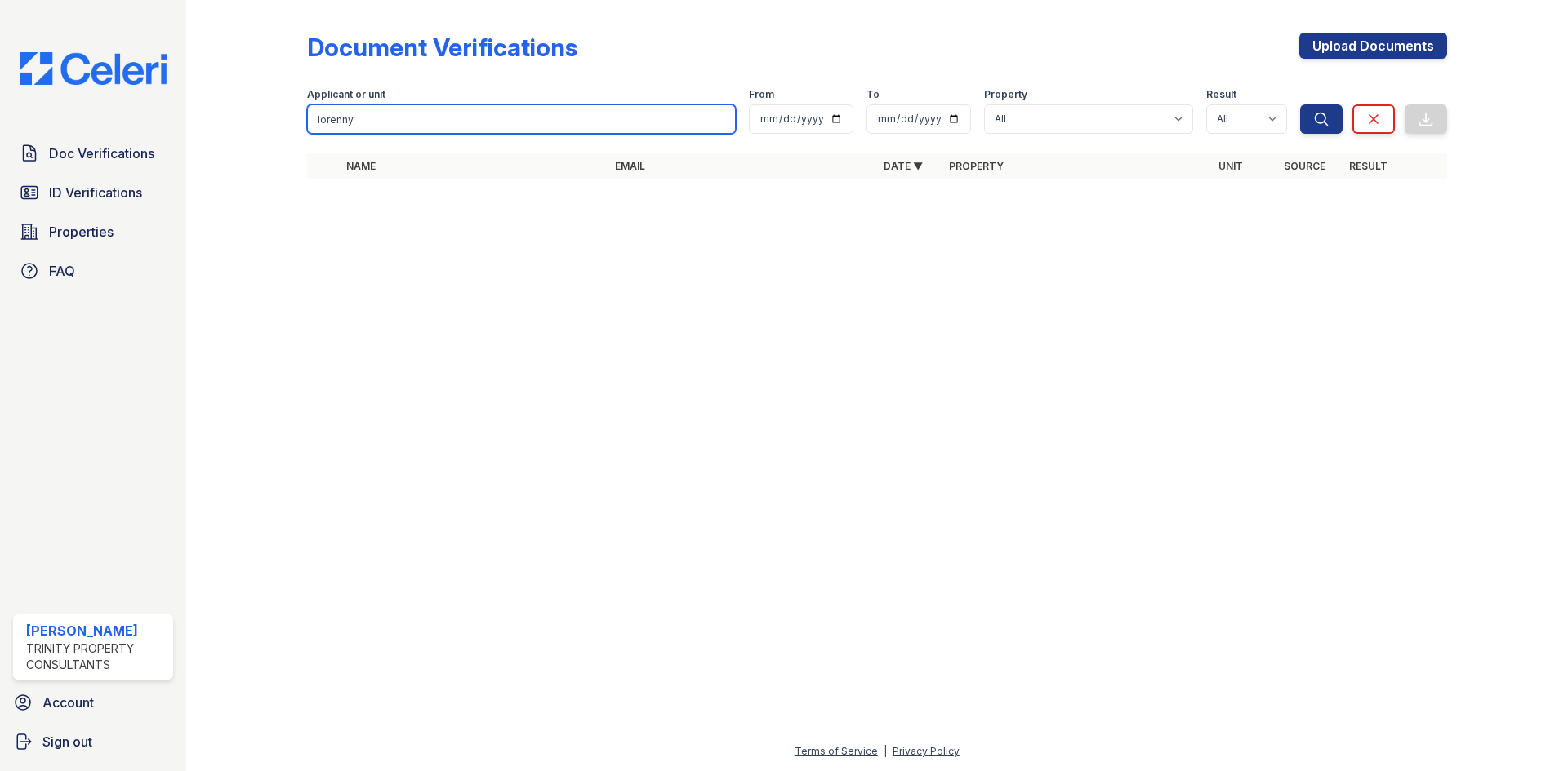
click at [445, 128] on input "lorenny" at bounding box center [521, 120] width 429 height 30
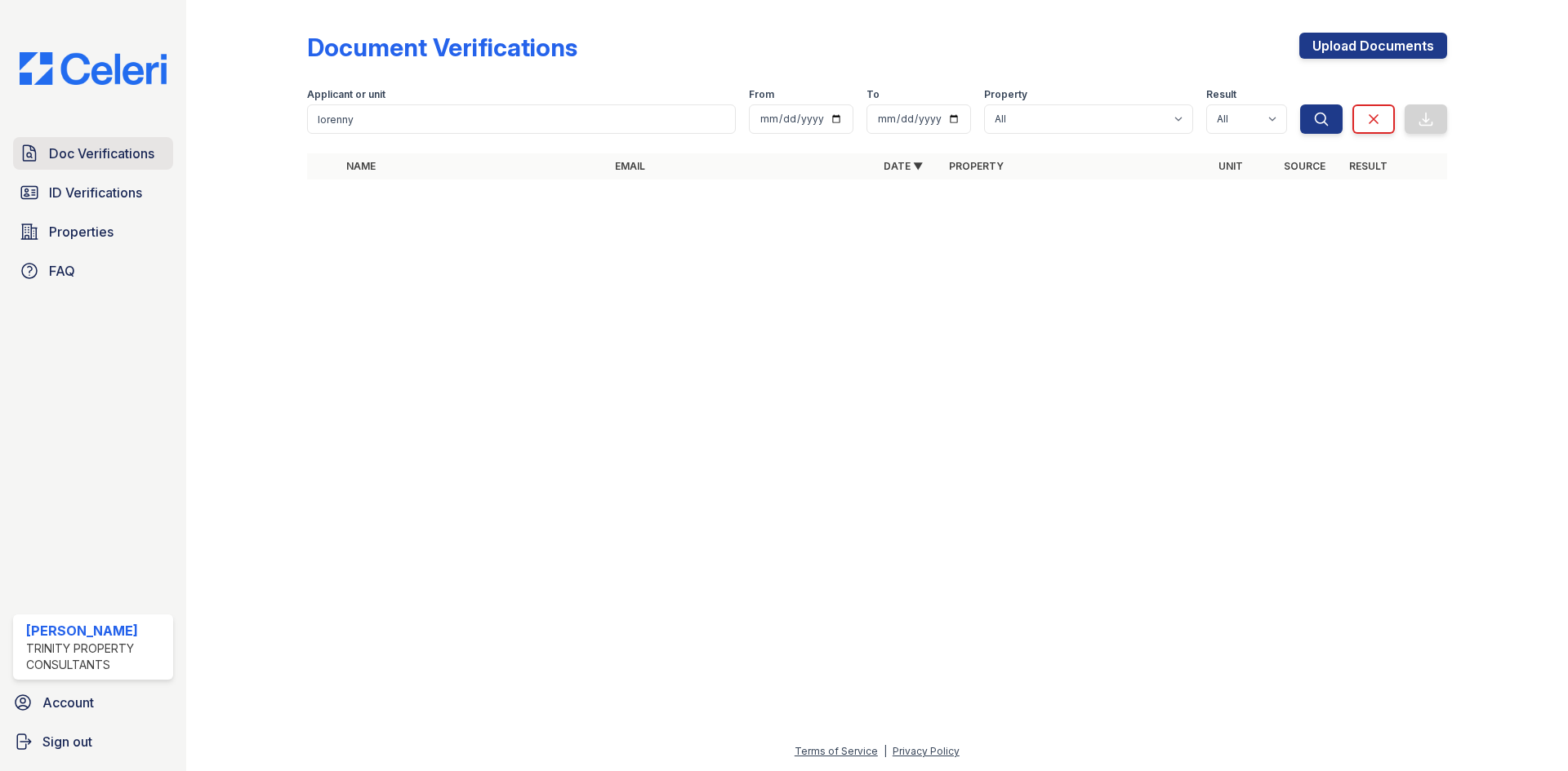
click at [47, 168] on link "Doc Verifications" at bounding box center [93, 153] width 160 height 33
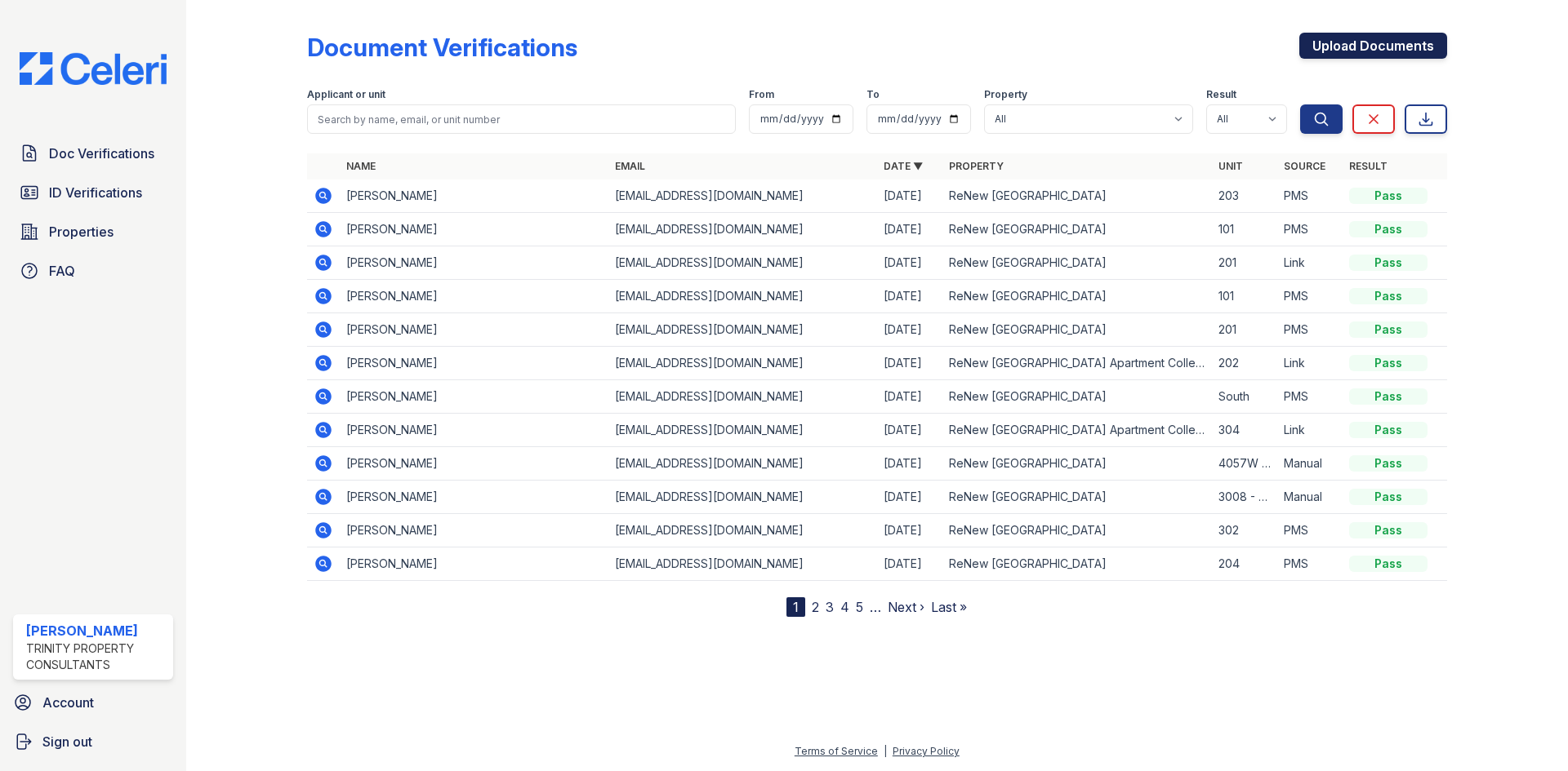
click at [1357, 46] on link "Upload Documents" at bounding box center [1373, 46] width 148 height 26
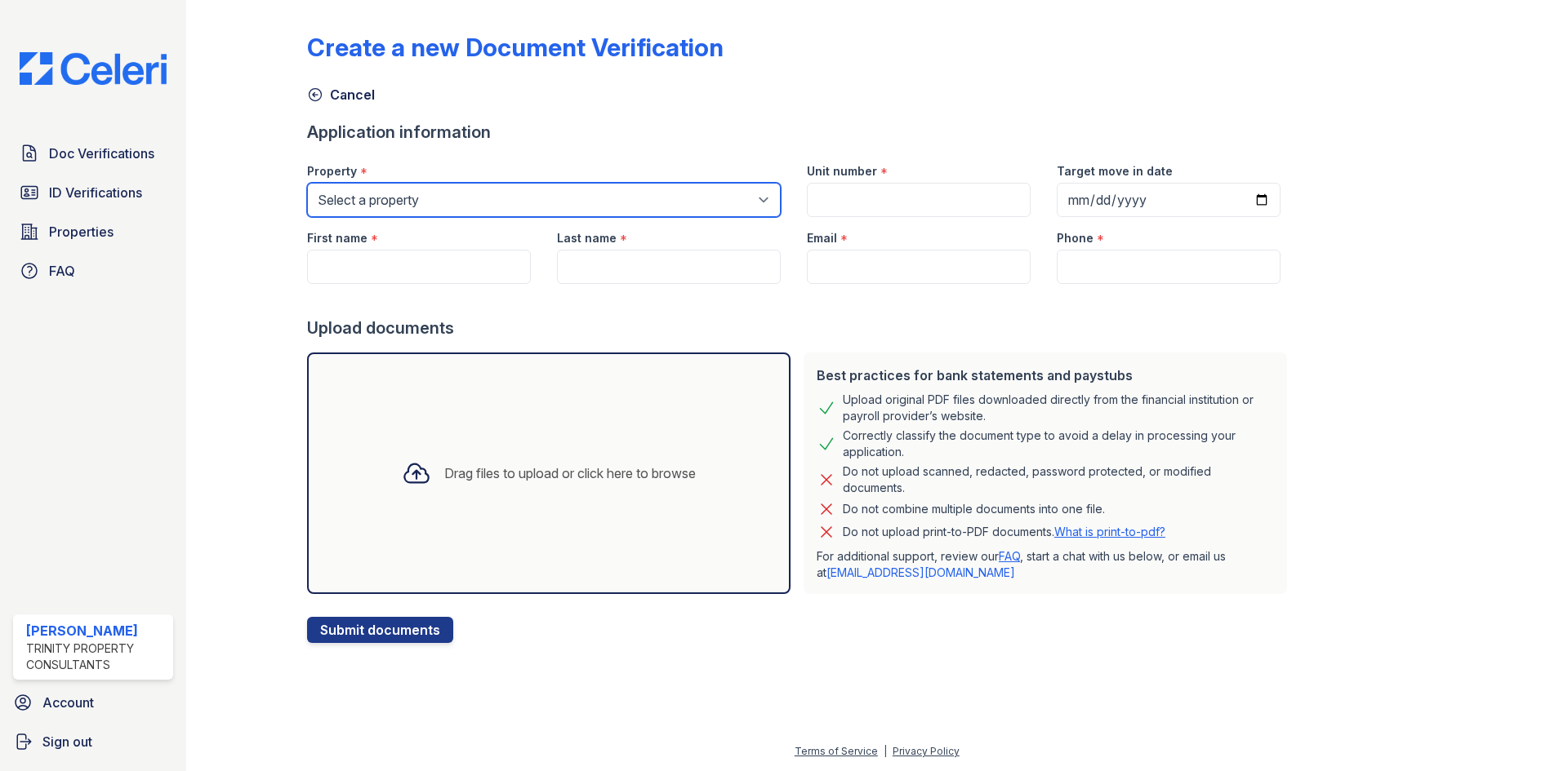
click at [384, 189] on select "Select a property ReNew Woodland Ranch Apartment Collection ReNew Woodland Ranc…" at bounding box center [544, 200] width 473 height 35
select select "3958"
click at [307, 183] on select "Select a property ReNew Woodland Ranch Apartment Collection ReNew Woodland Ranc…" at bounding box center [544, 200] width 473 height 35
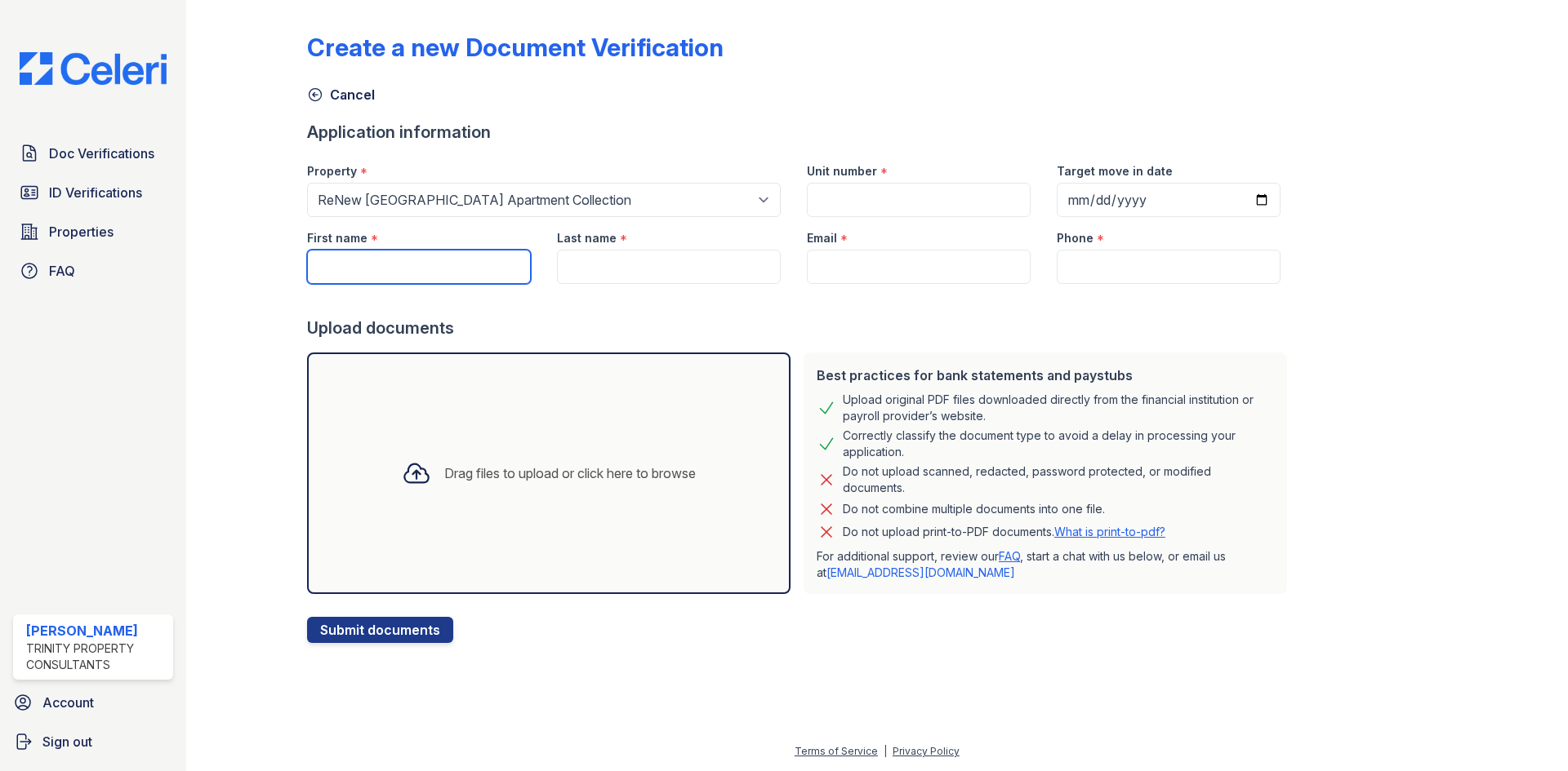
click at [340, 261] on input "First name" at bounding box center [418, 267] width 224 height 35
type input "Lorenny"
click at [610, 268] on input "Last name" at bounding box center [668, 267] width 224 height 35
type input "Castillo"
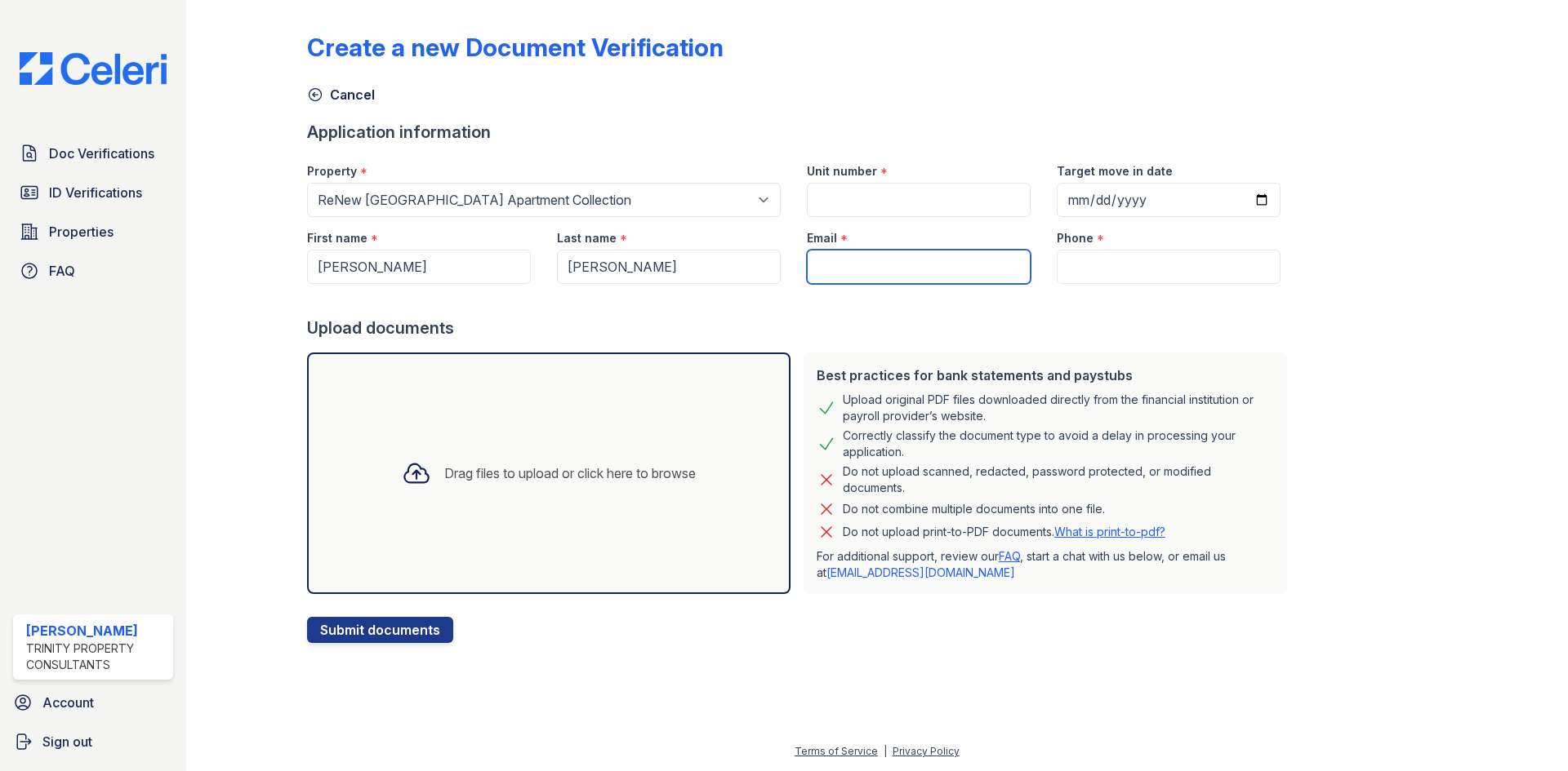
click at [815, 261] on input "Email" at bounding box center [918, 267] width 224 height 35
type input "castillolorenny6@gmail.com"
click at [895, 222] on div "Email *" at bounding box center [918, 233] width 224 height 33
click at [894, 217] on div "Email *" at bounding box center [918, 233] width 224 height 33
click at [892, 215] on input "Unit number" at bounding box center [918, 200] width 224 height 35
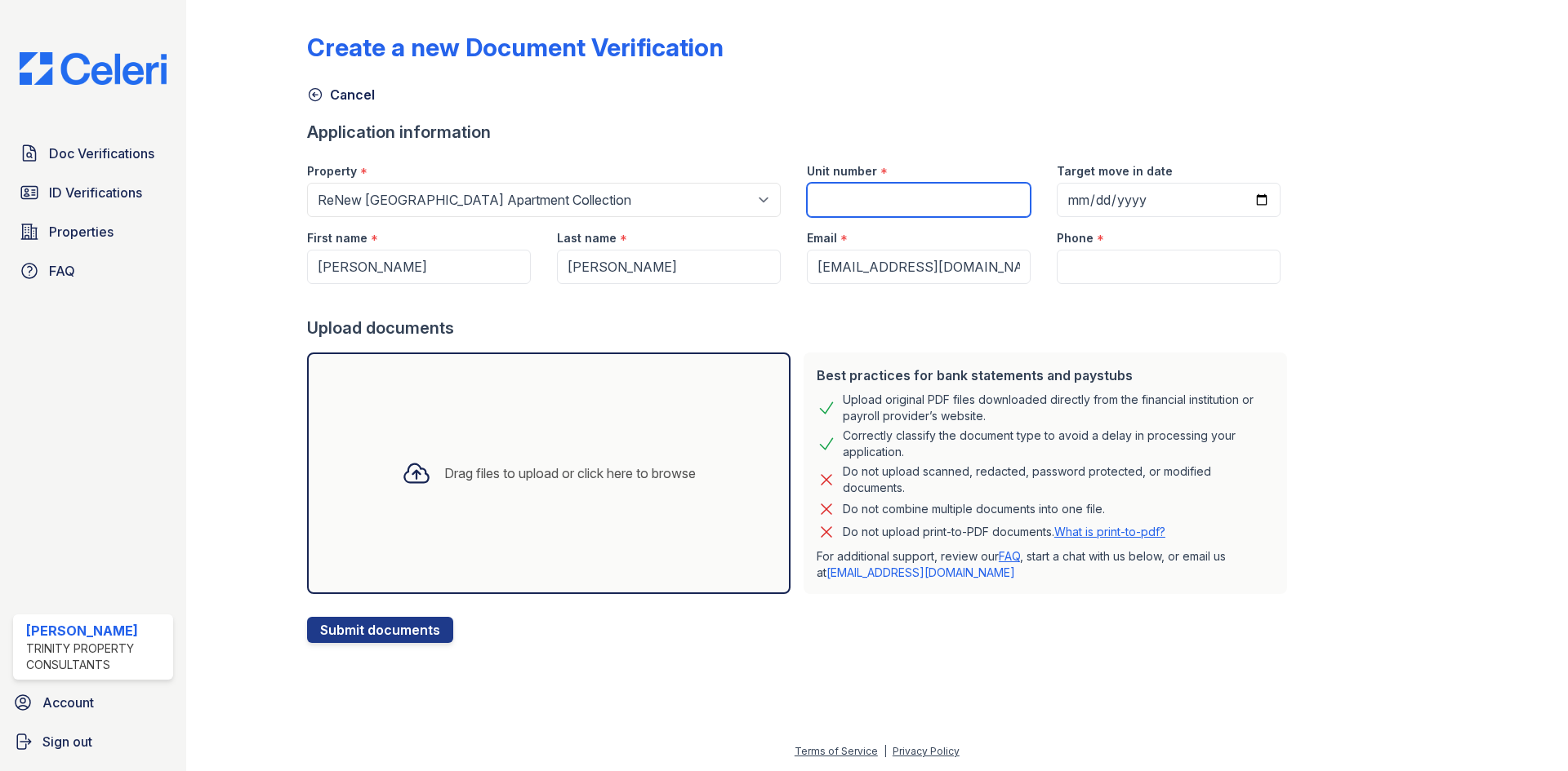
type input "3344P-304"
click at [1069, 203] on input "Target move in date" at bounding box center [1168, 200] width 224 height 35
click at [1236, 203] on input "Target move in date" at bounding box center [1168, 200] width 224 height 35
type input "2025-09-30"
click at [1095, 284] on div at bounding box center [800, 300] width 986 height 33
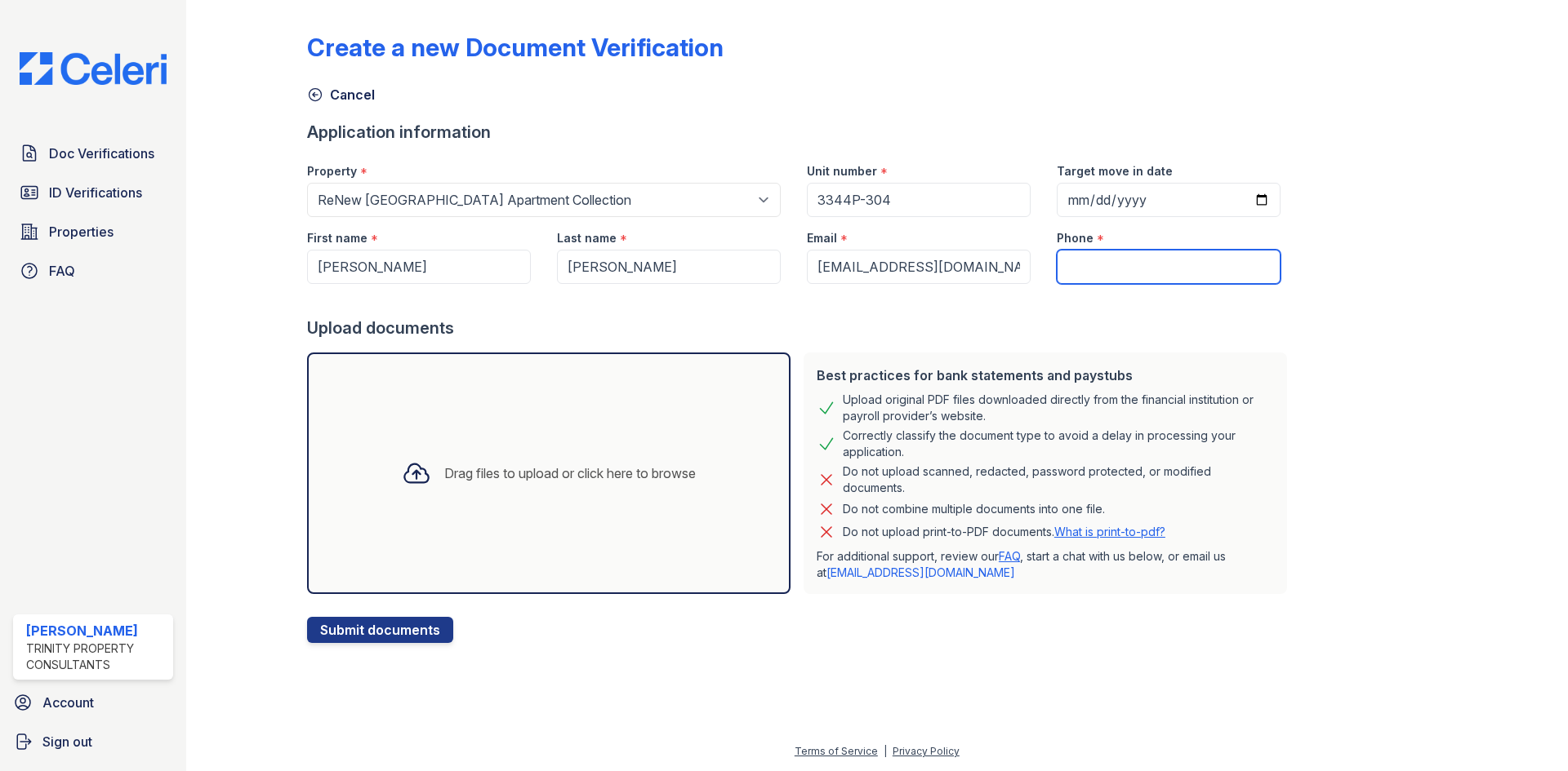
click at [1095, 275] on input "Phone" at bounding box center [1168, 267] width 224 height 35
type input "3477422339"
click at [407, 463] on icon at bounding box center [417, 473] width 30 height 30
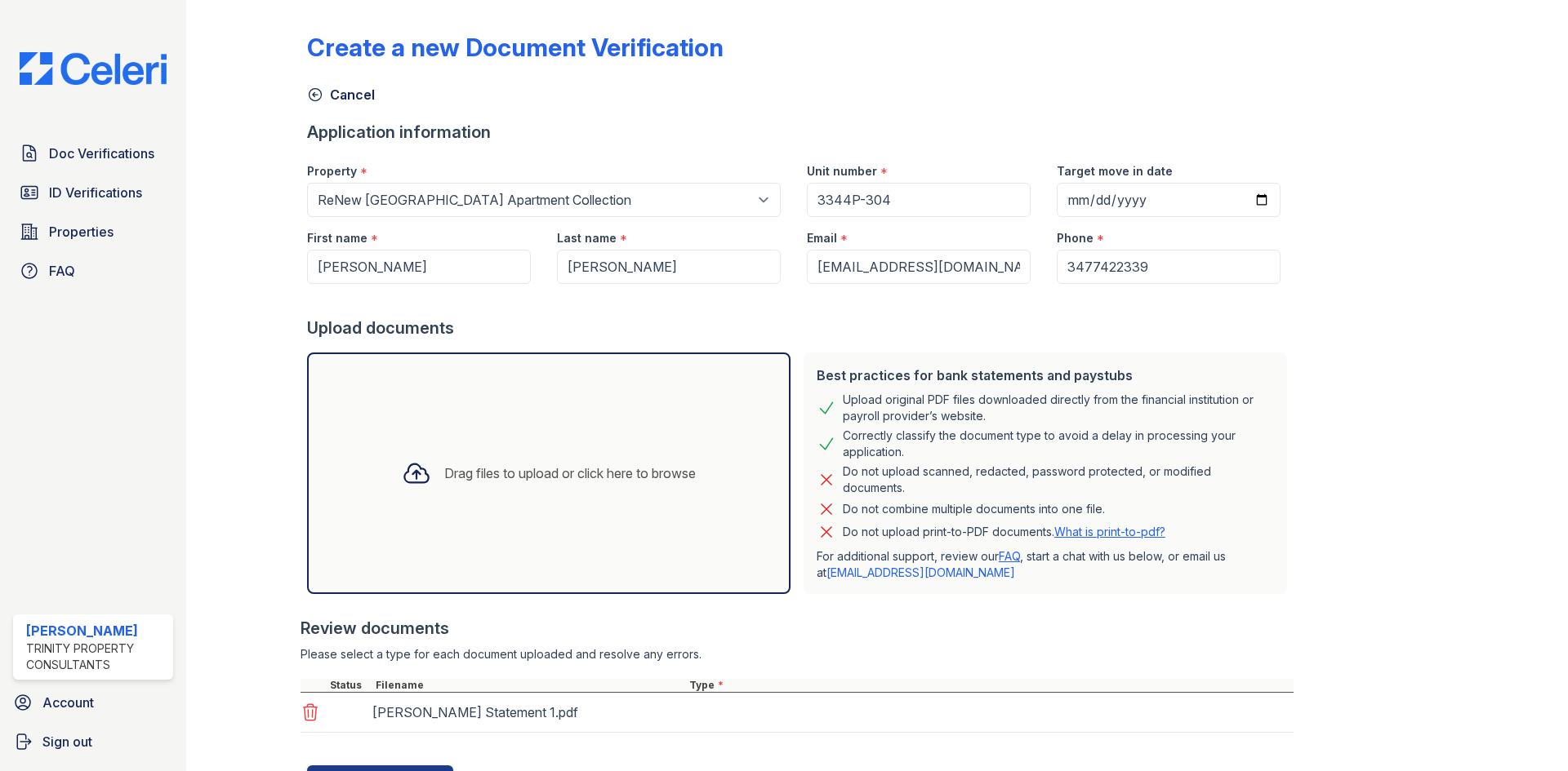
click at [433, 499] on div "Drag files to upload or click here to browse" at bounding box center [549, 473] width 320 height 55
click at [484, 426] on div "Drag files to upload or click here to browse" at bounding box center [549, 473] width 483 height 242
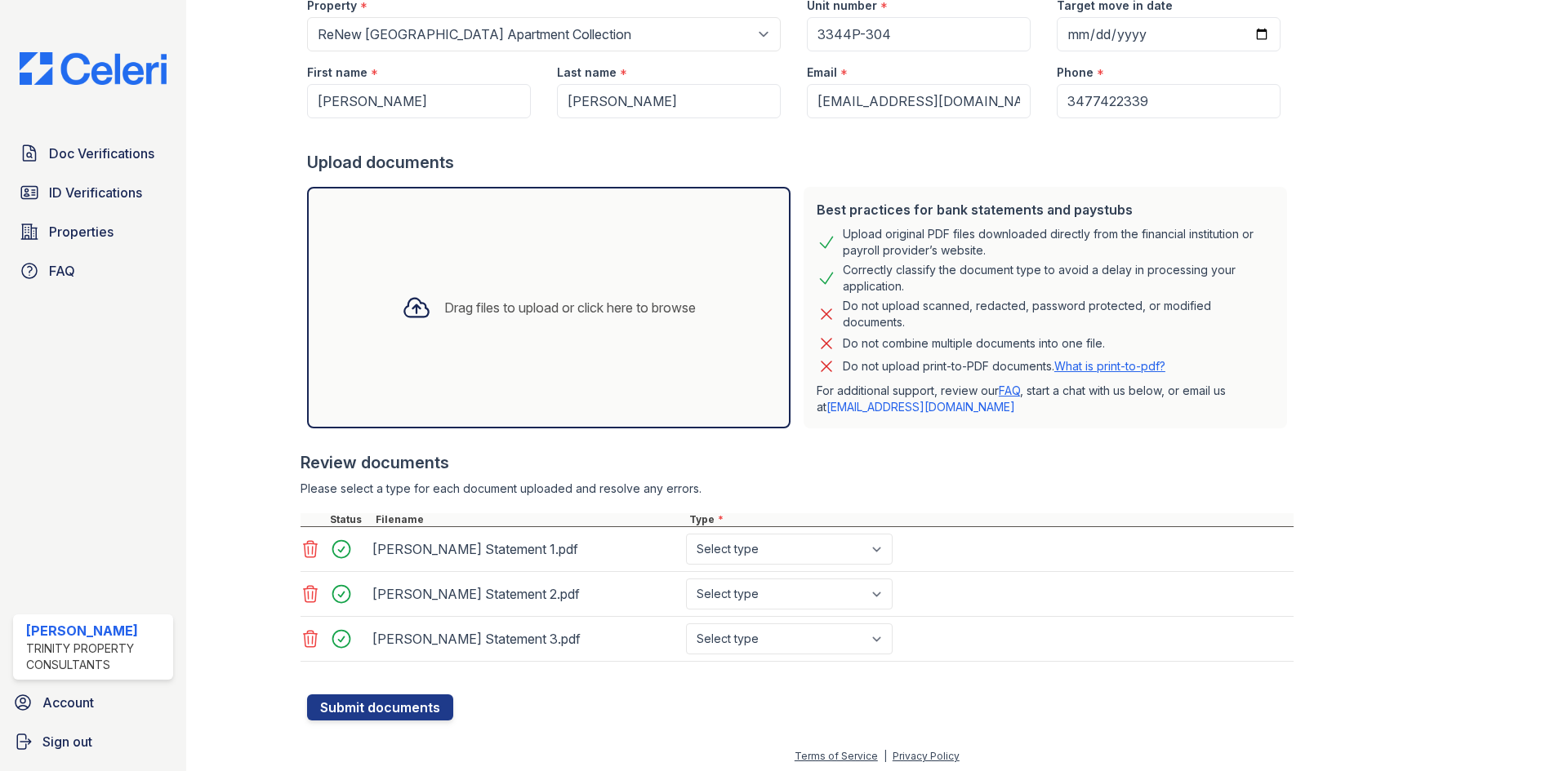
scroll to position [171, 0]
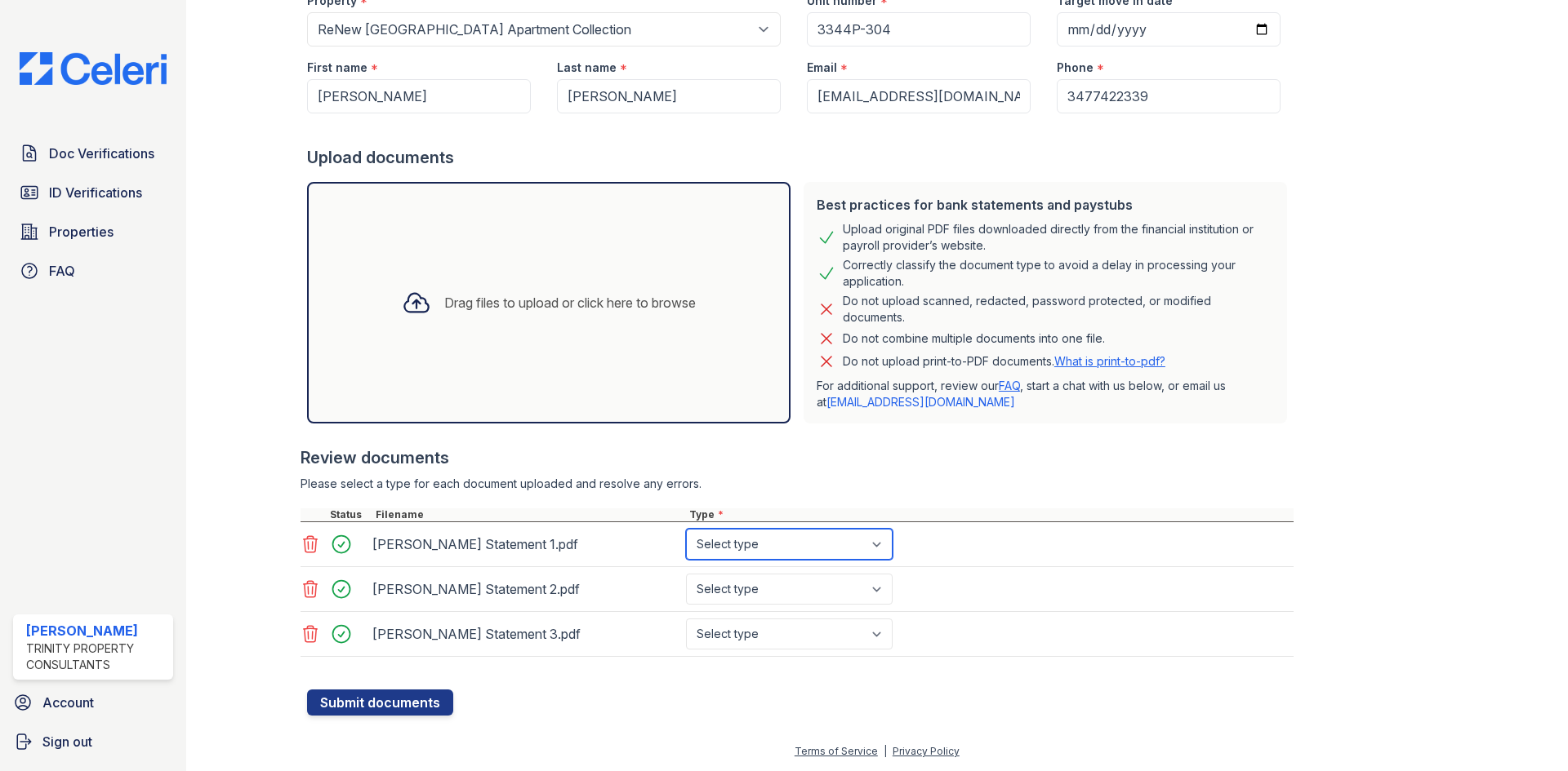
click at [703, 544] on select "Select type Paystub Bank Statement Offer Letter Tax Documents Benefit Award Let…" at bounding box center [789, 544] width 206 height 31
select select "bank_statement"
click at [686, 529] on select "Select type Paystub Bank Statement Offer Letter Tax Documents Benefit Award Let…" at bounding box center [789, 544] width 206 height 31
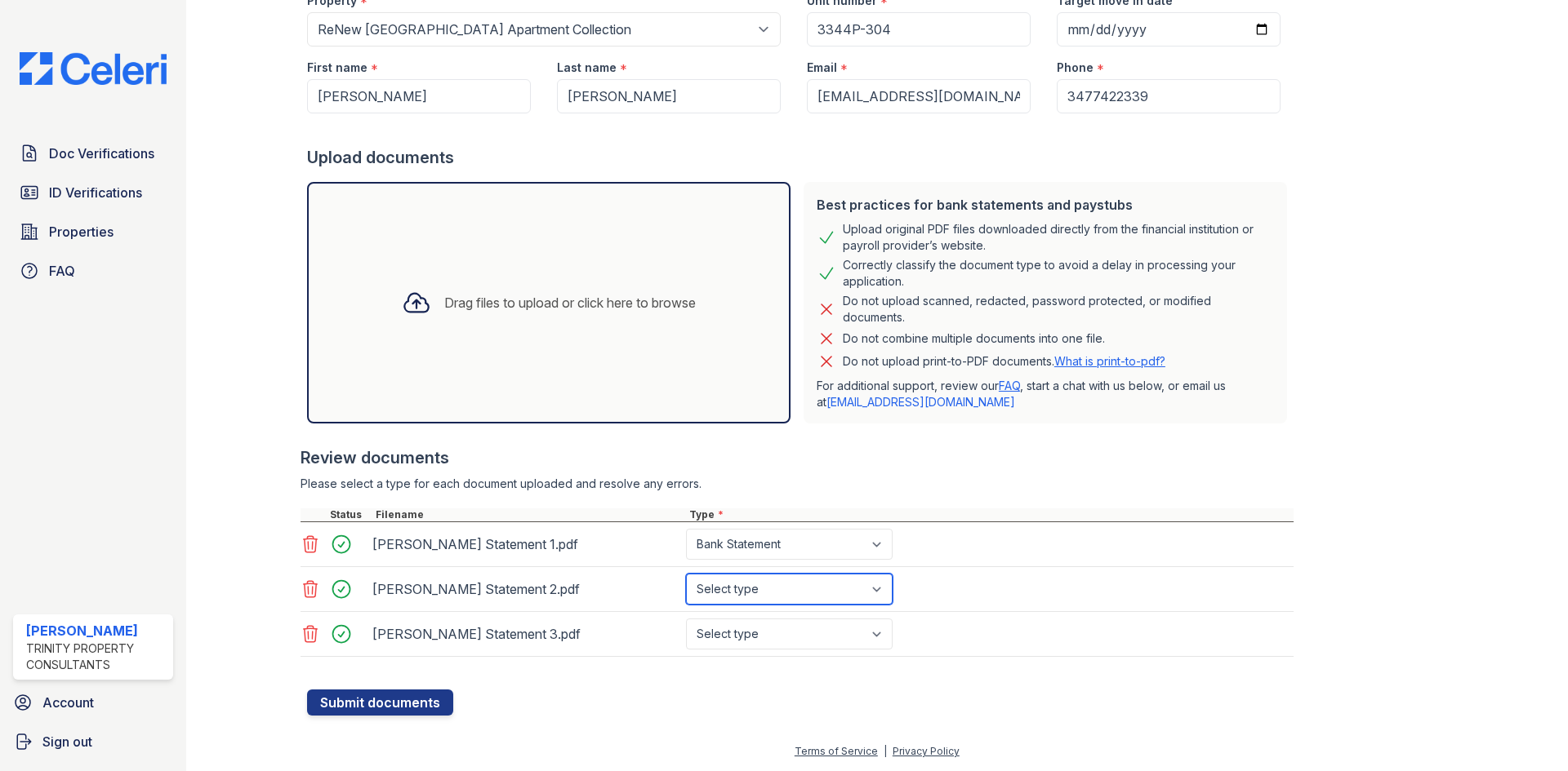
click at [727, 590] on select "Select type Paystub Bank Statement Offer Letter Tax Documents Benefit Award Let…" at bounding box center [789, 590] width 206 height 31
select select "bank_statement"
click at [686, 574] on select "Select type Paystub Bank Statement Offer Letter Tax Documents Benefit Award Let…" at bounding box center [789, 590] width 206 height 31
click at [727, 621] on select "Select type Paystub Bank Statement Offer Letter Tax Documents Benefit Award Let…" at bounding box center [789, 634] width 206 height 31
select select "bank_statement"
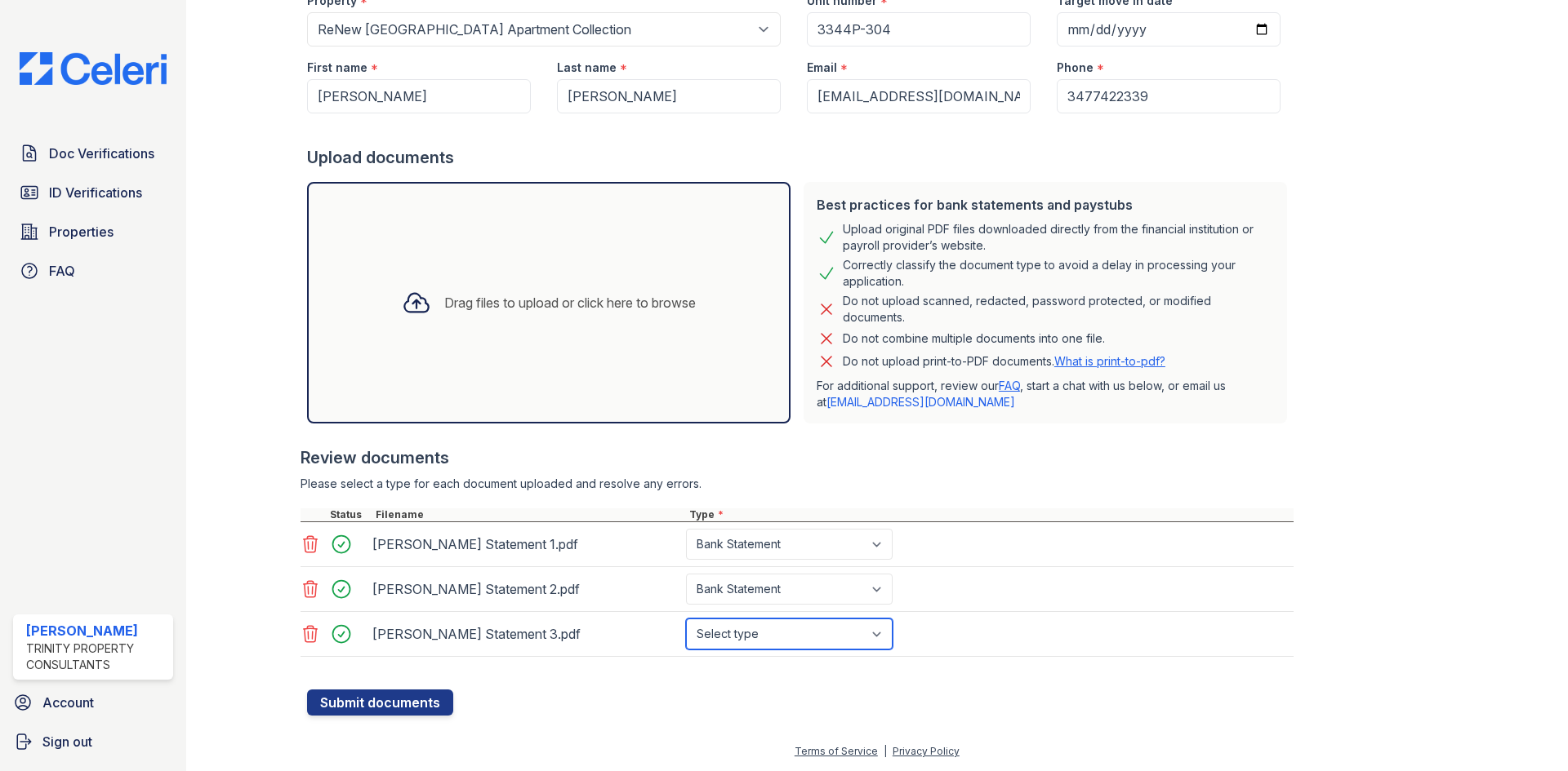
click at [686, 618] on select "Select type Paystub Bank Statement Offer Letter Tax Documents Benefit Award Let…" at bounding box center [789, 634] width 206 height 31
click at [380, 702] on button "Submit documents" at bounding box center [379, 703] width 146 height 26
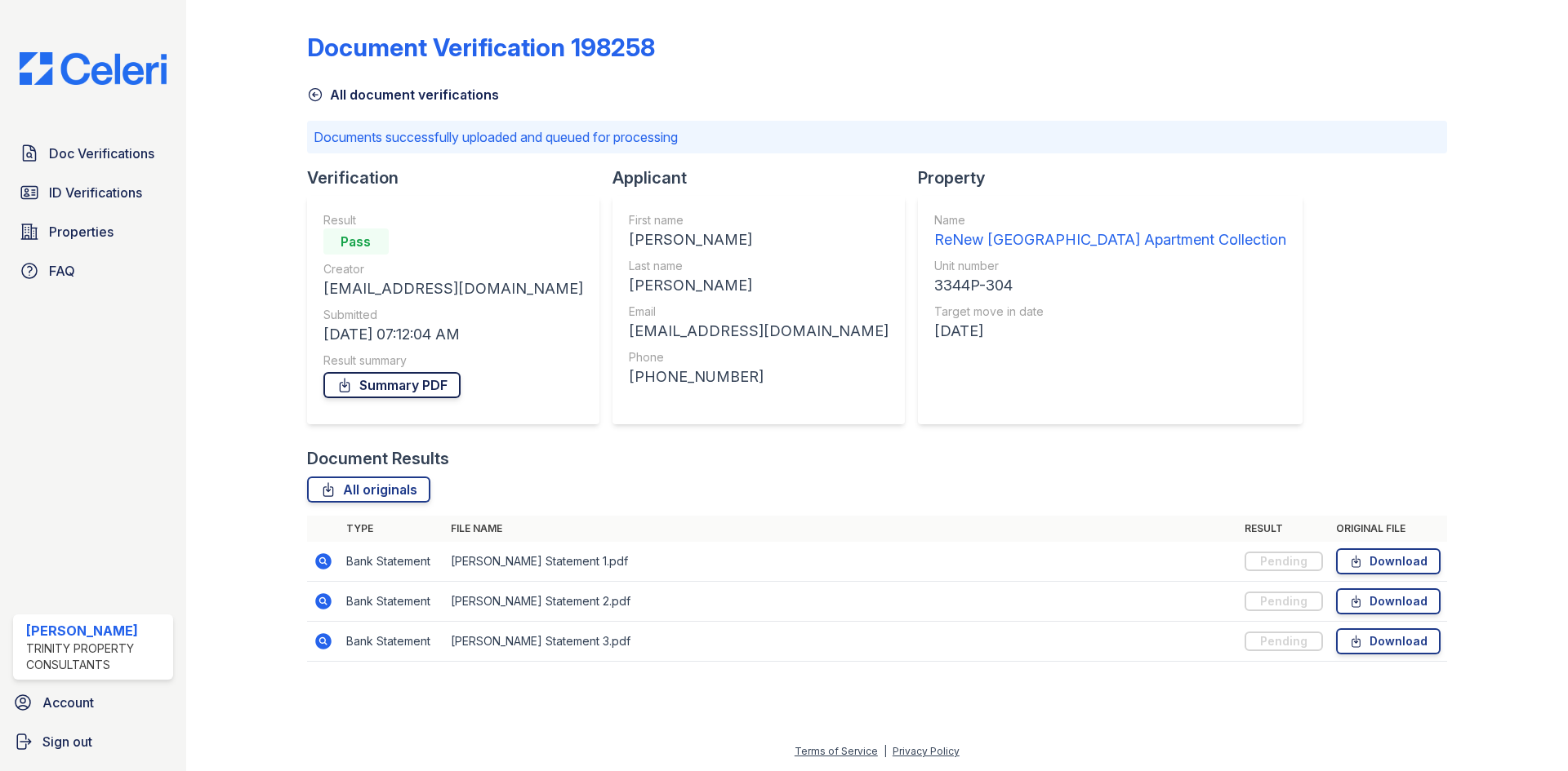
click at [358, 378] on link "Summary PDF" at bounding box center [392, 385] width 137 height 26
